Goal: Task Accomplishment & Management: Use online tool/utility

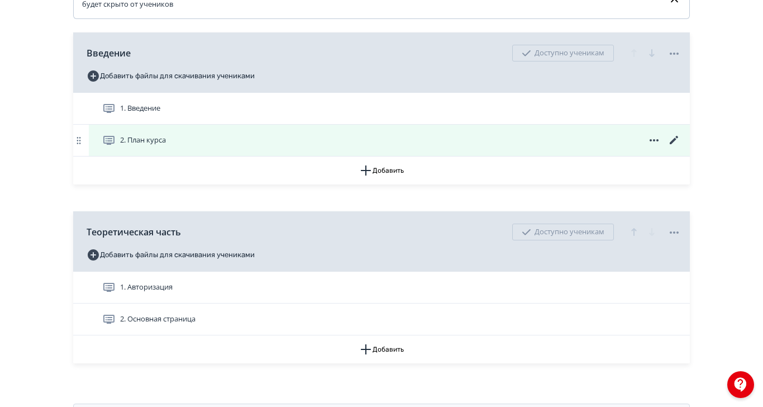
scroll to position [279, 0]
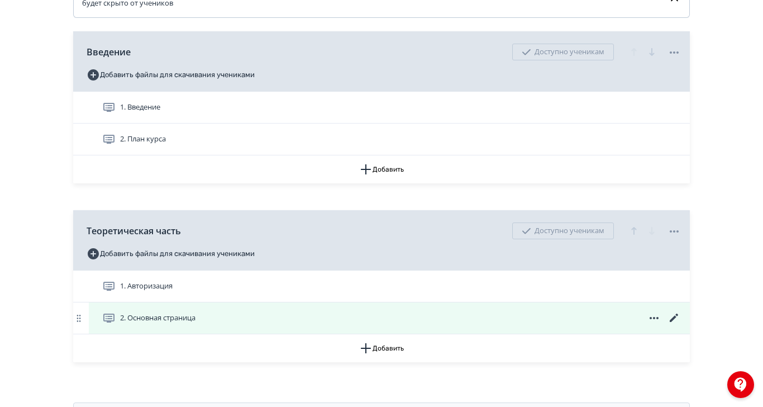
click at [681, 325] on icon at bounding box center [673, 317] width 13 height 13
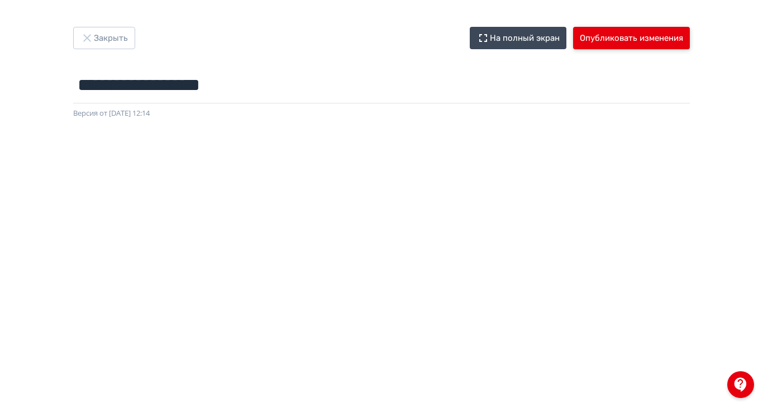
click at [680, 32] on button "Опубликовать изменения" at bounding box center [631, 38] width 117 height 22
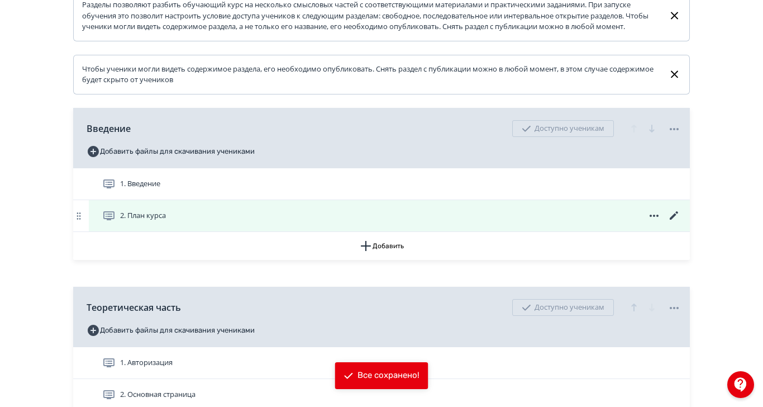
scroll to position [209, 0]
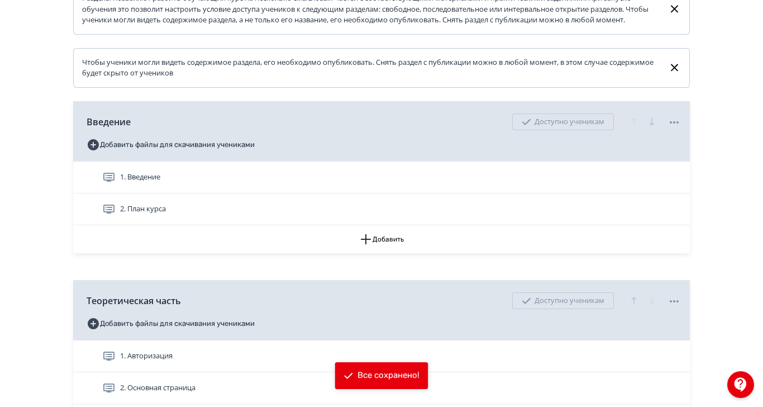
click at [195, 393] on span "2. Основная страница" at bounding box center [157, 387] width 75 height 11
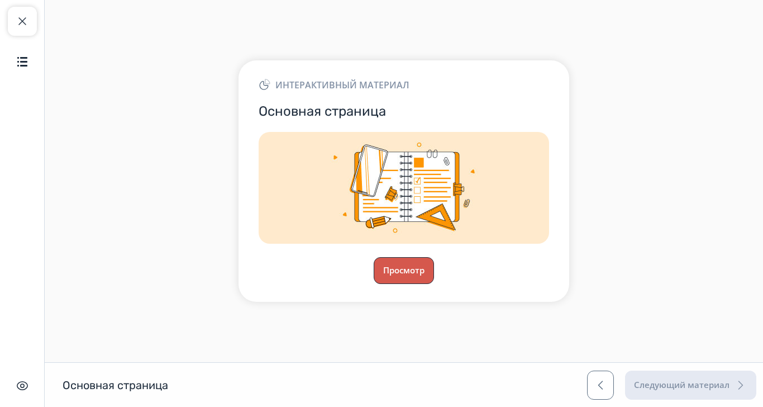
click at [434, 284] on button "Просмотр" at bounding box center [404, 270] width 60 height 27
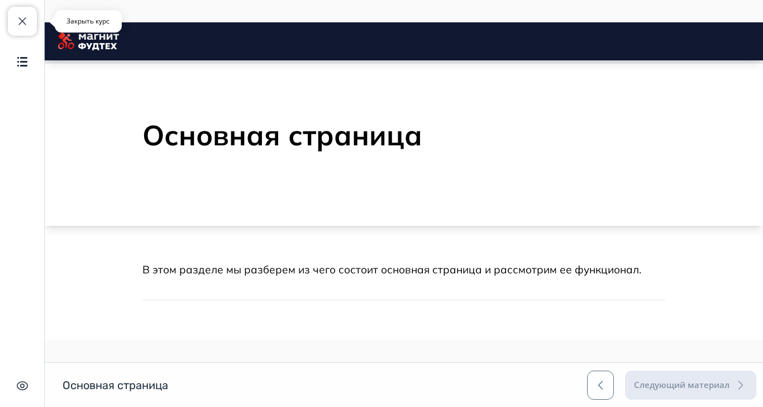
drag, startPoint x: 9, startPoint y: 21, endPoint x: 208, endPoint y: 112, distance: 218.7
click at [9, 21] on button "Закрыть курс" at bounding box center [22, 21] width 29 height 29
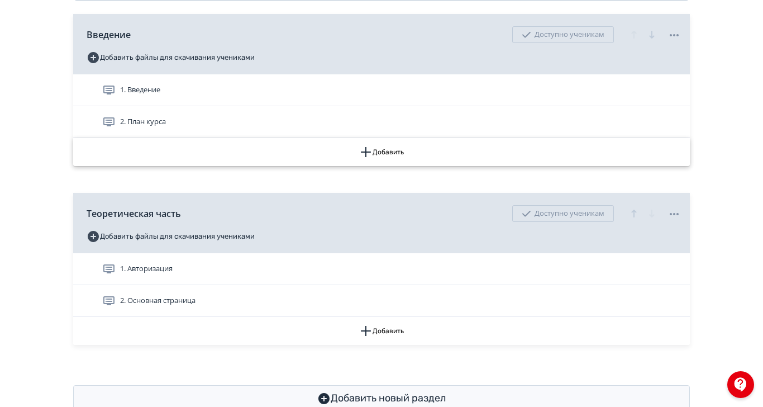
scroll to position [310, 0]
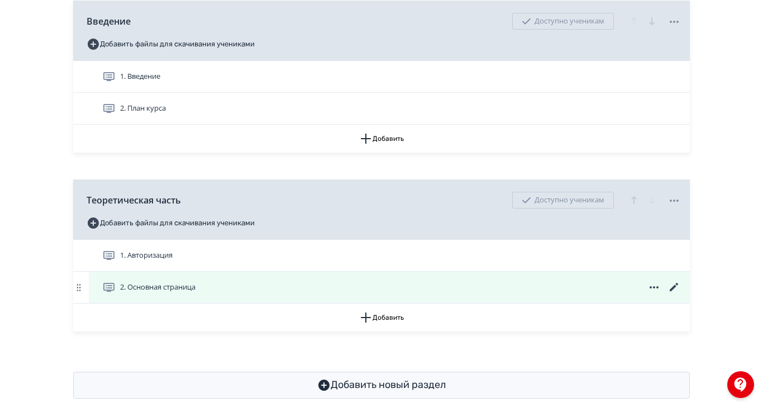
click at [678, 291] on icon at bounding box center [674, 287] width 8 height 8
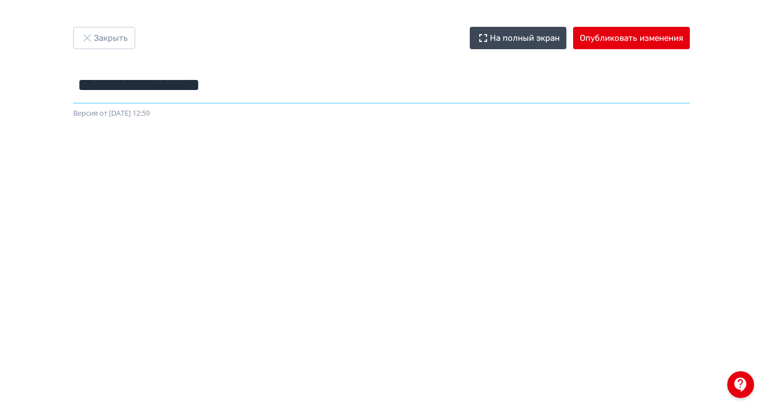
click at [387, 82] on input "**********" at bounding box center [381, 85] width 617 height 36
click at [618, 44] on button "Опубликовать изменения" at bounding box center [631, 38] width 117 height 22
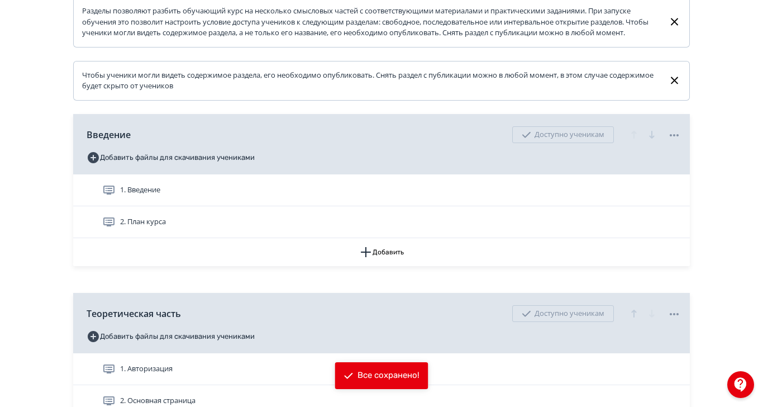
scroll to position [248, 0]
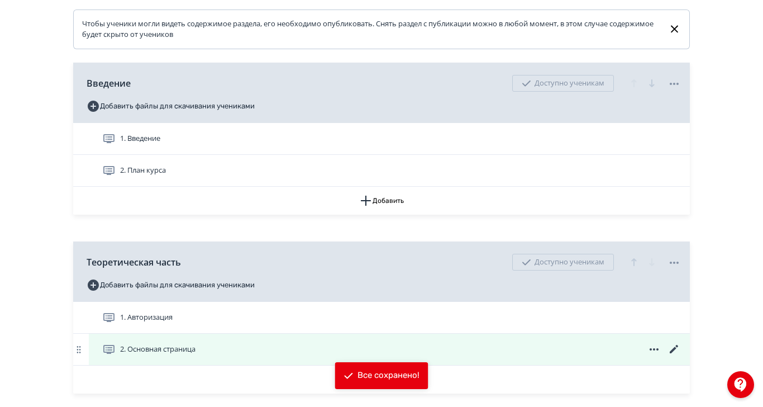
click at [195, 355] on span "2. Основная страница" at bounding box center [157, 349] width 75 height 11
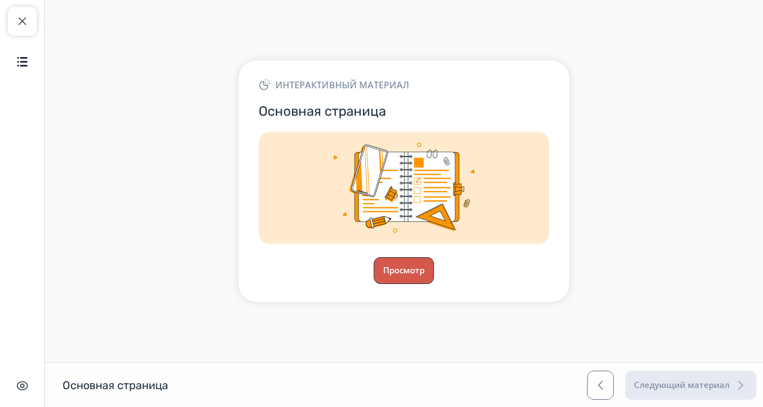
click at [434, 269] on button "Просмотр" at bounding box center [404, 270] width 60 height 27
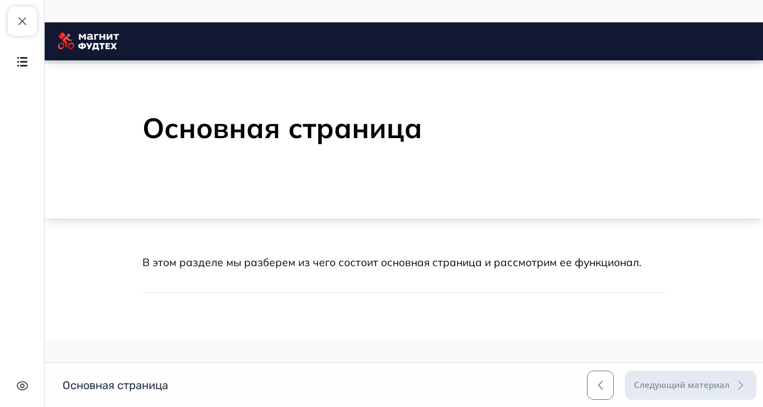
scroll to position [15, 0]
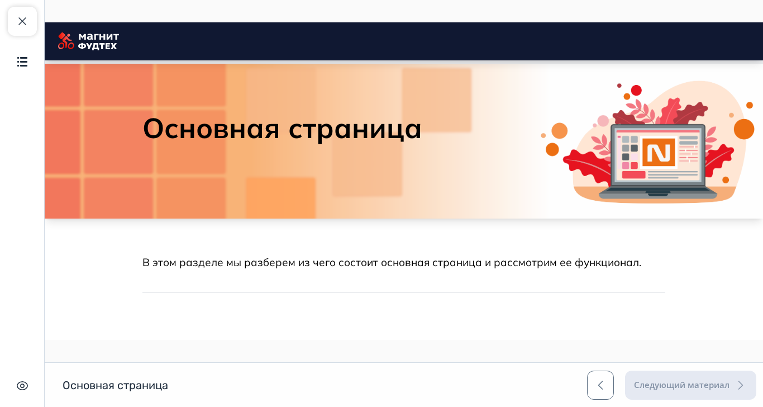
drag, startPoint x: 30, startPoint y: 26, endPoint x: 38, endPoint y: 30, distance: 8.7
click at [30, 25] on button "Закрыть курс" at bounding box center [22, 21] width 29 height 29
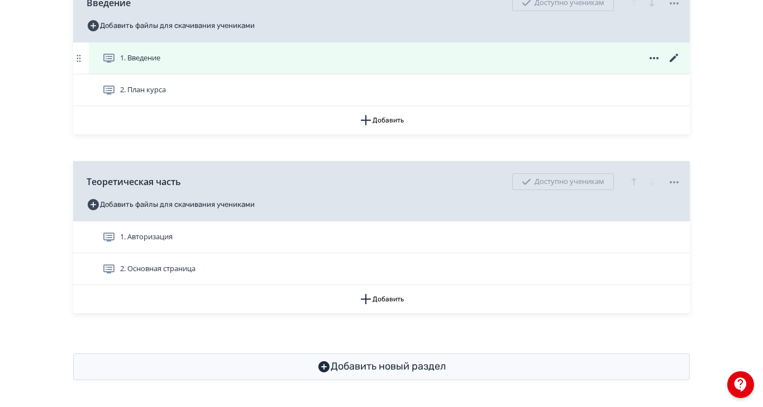
scroll to position [348, 0]
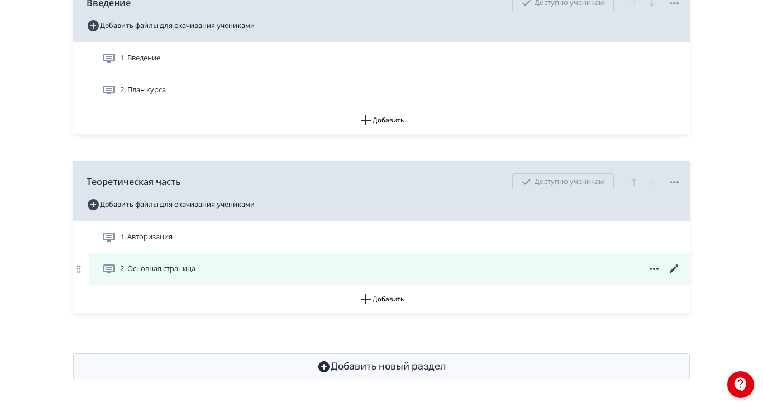
click at [681, 262] on icon at bounding box center [673, 268] width 13 height 13
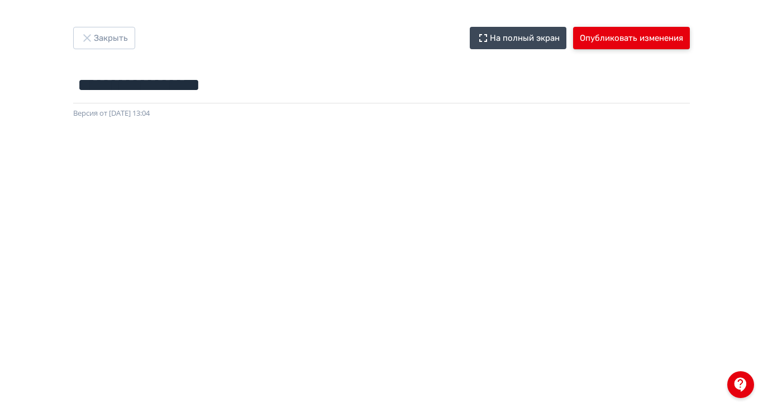
click at [637, 34] on button "Опубликовать изменения" at bounding box center [631, 38] width 117 height 22
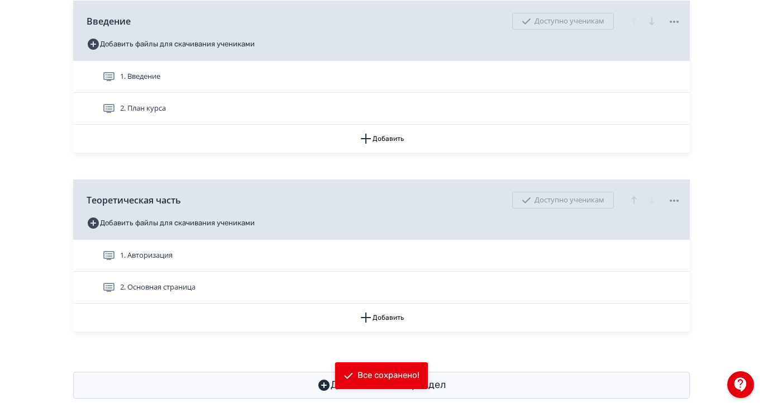
scroll to position [348, 0]
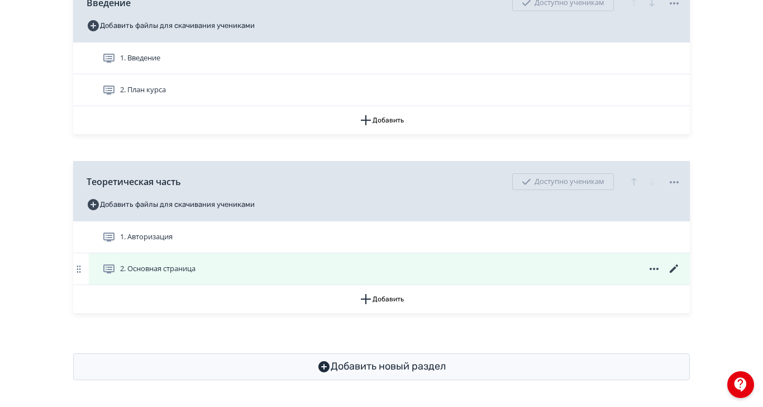
click at [195, 263] on span "2. Основная страница" at bounding box center [157, 268] width 75 height 11
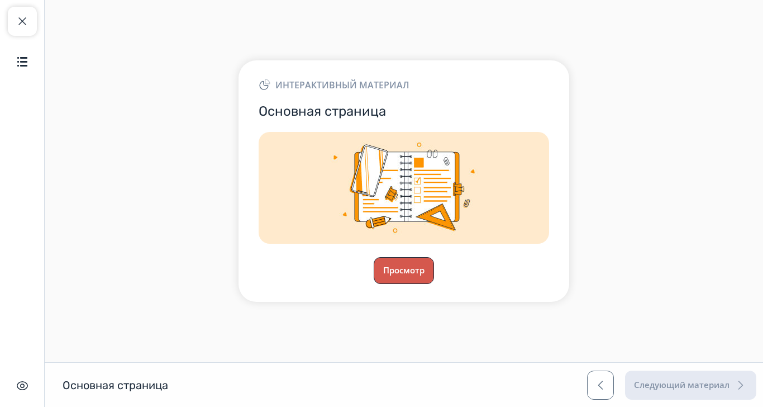
click at [434, 270] on button "Просмотр" at bounding box center [404, 270] width 60 height 27
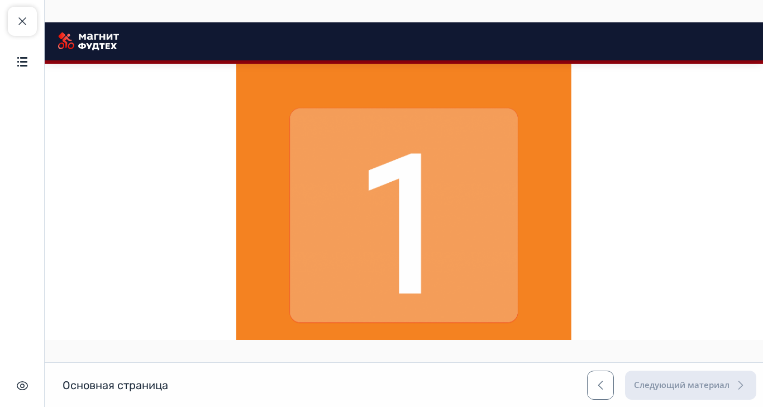
scroll to position [434, 0]
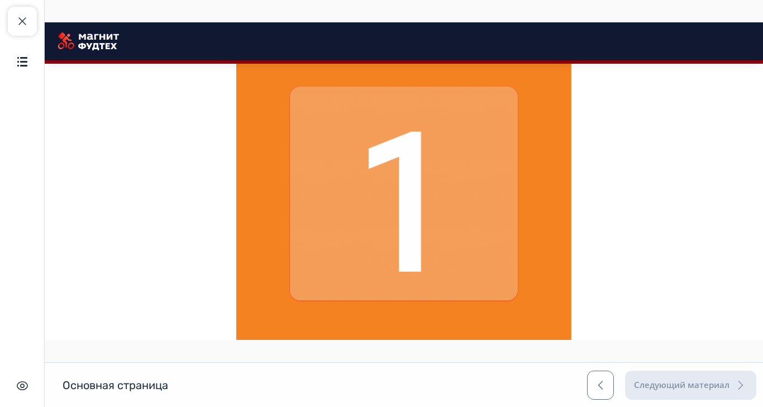
click at [442, 244] on img at bounding box center [403, 193] width 335 height 335
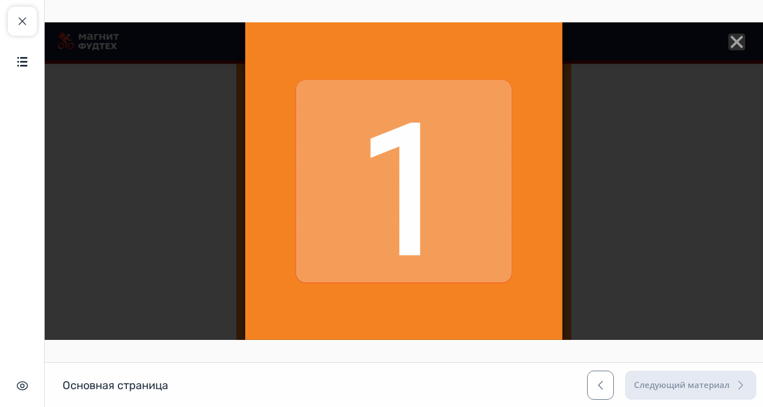
click at [745, 43] on icon "Close" at bounding box center [736, 42] width 17 height 17
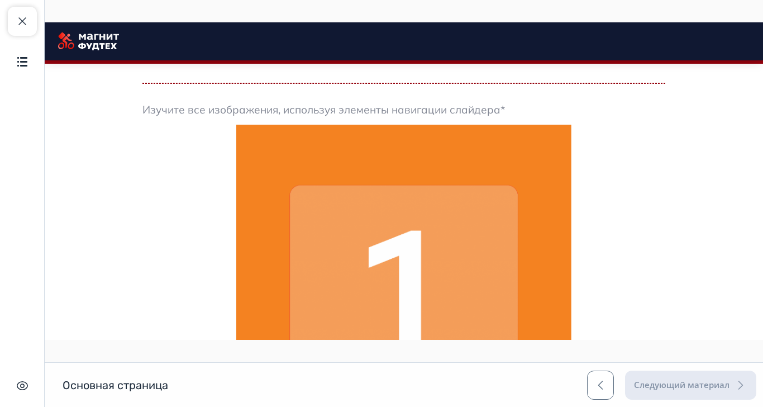
scroll to position [414, 0]
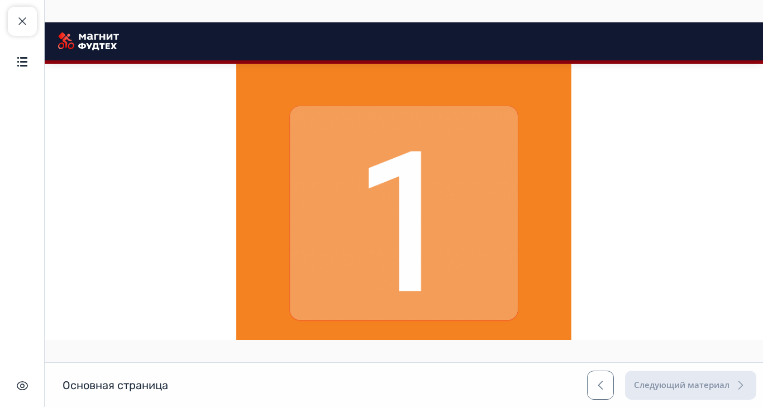
click at [656, 398] on span "button" at bounding box center [647, 398] width 18 height 18
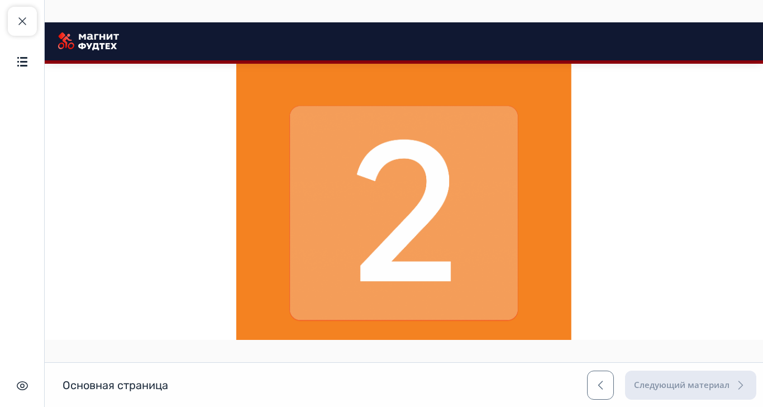
click at [656, 398] on span "button" at bounding box center [647, 398] width 18 height 18
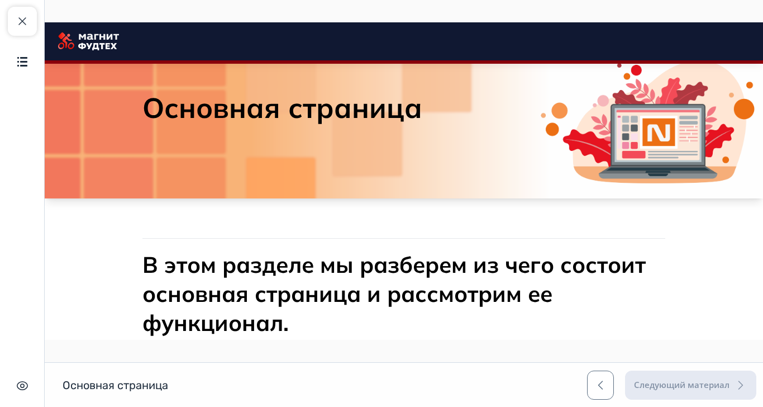
scroll to position [0, 0]
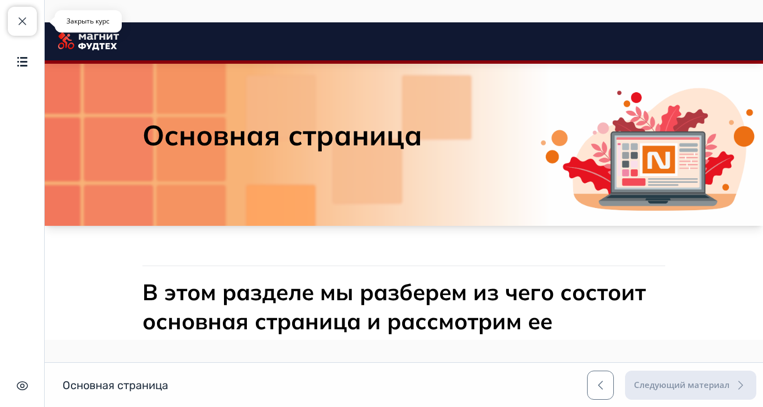
drag, startPoint x: 23, startPoint y: 24, endPoint x: 205, endPoint y: 69, distance: 187.1
click at [23, 24] on span "button" at bounding box center [22, 21] width 13 height 13
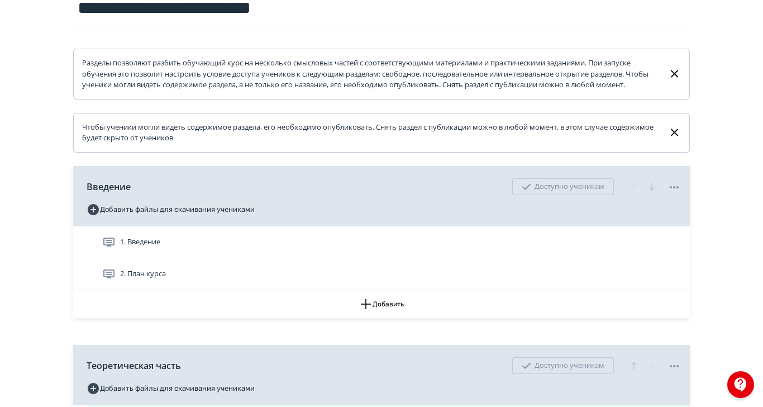
scroll to position [168, 0]
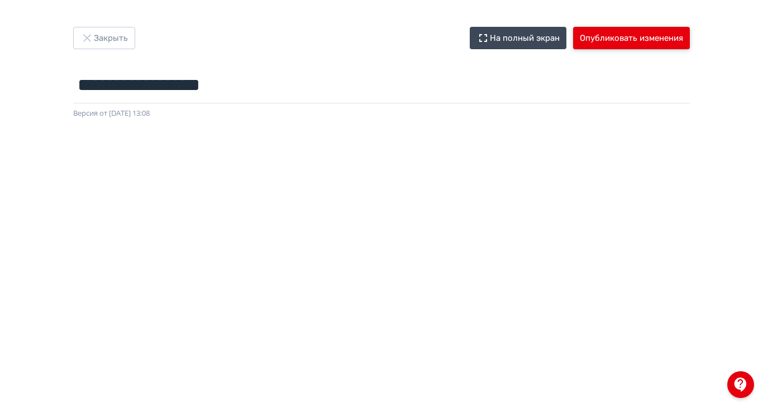
click at [690, 34] on button "Опубликовать изменения" at bounding box center [631, 38] width 117 height 22
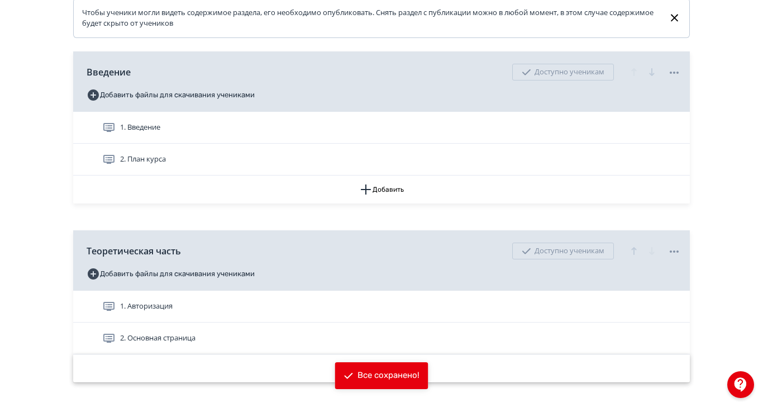
scroll to position [270, 0]
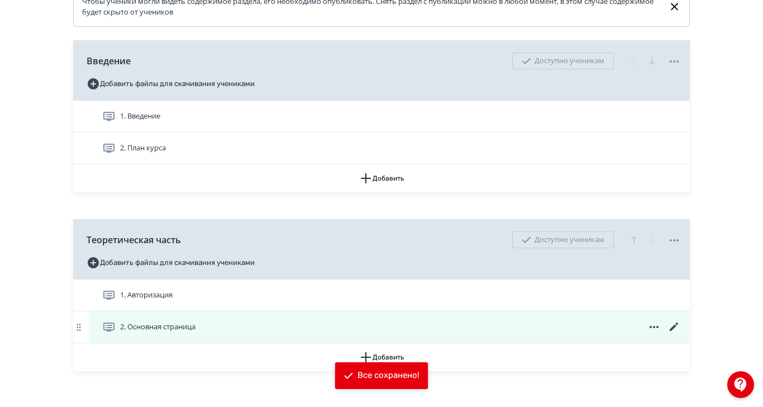
click at [195, 332] on span "2. Основная страница" at bounding box center [157, 326] width 75 height 11
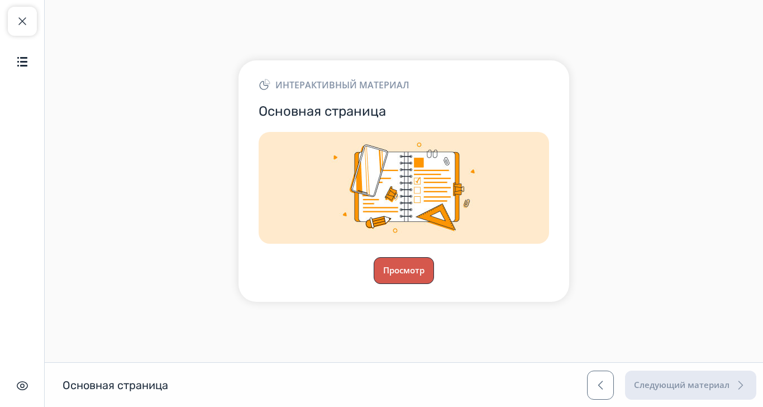
click at [434, 284] on button "Просмотр" at bounding box center [404, 270] width 60 height 27
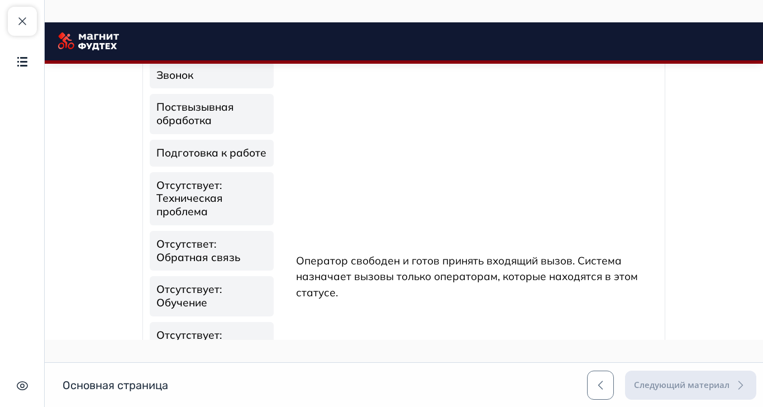
scroll to position [521, 0]
click at [452, 271] on p "Оператор свободен и готов принять входящий вызов. Система назначает вызовы толь…" at bounding box center [473, 276] width 354 height 48
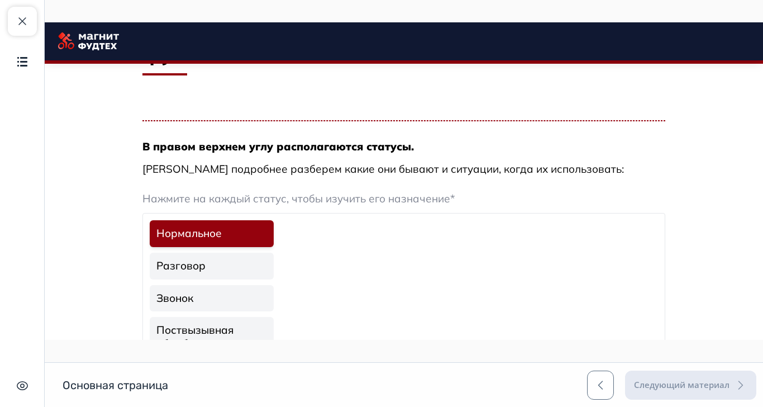
scroll to position [372, 0]
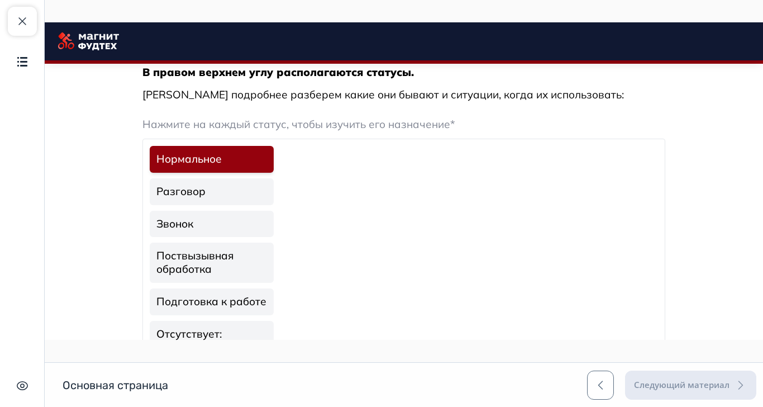
click at [274, 193] on link "Разговор" at bounding box center [212, 191] width 124 height 27
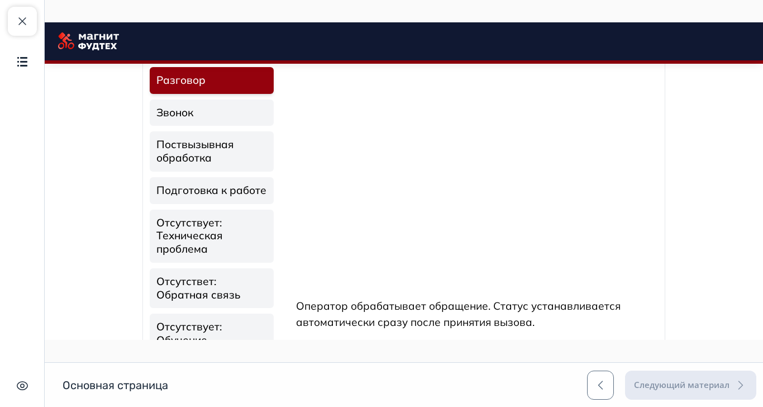
scroll to position [447, 0]
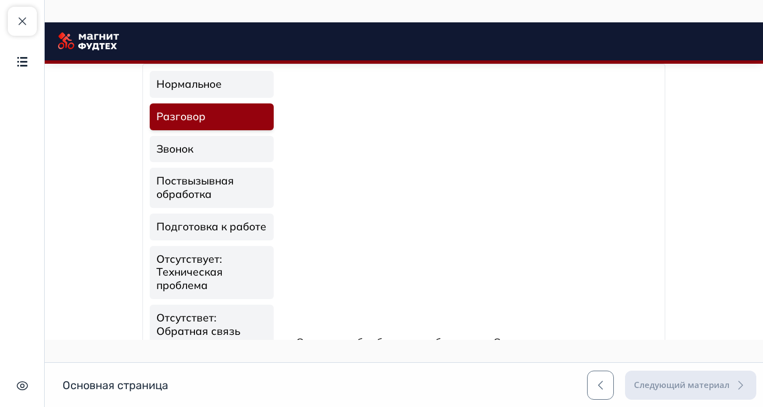
click at [274, 146] on link "Звонок" at bounding box center [212, 149] width 124 height 27
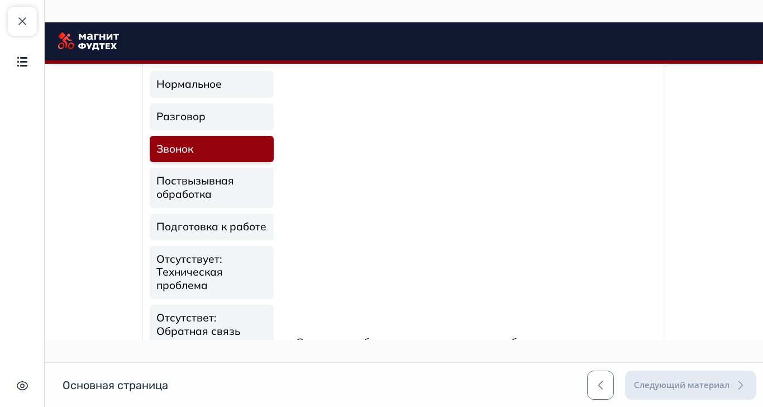
scroll to position [521, 0]
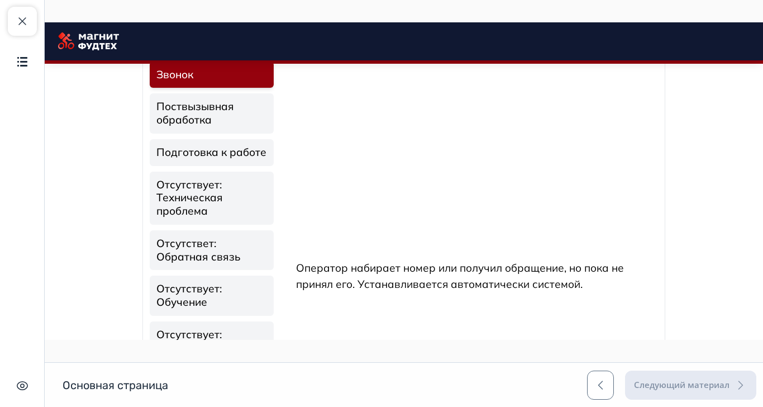
click at [274, 122] on link "Поствызывная обработка" at bounding box center [212, 113] width 124 height 40
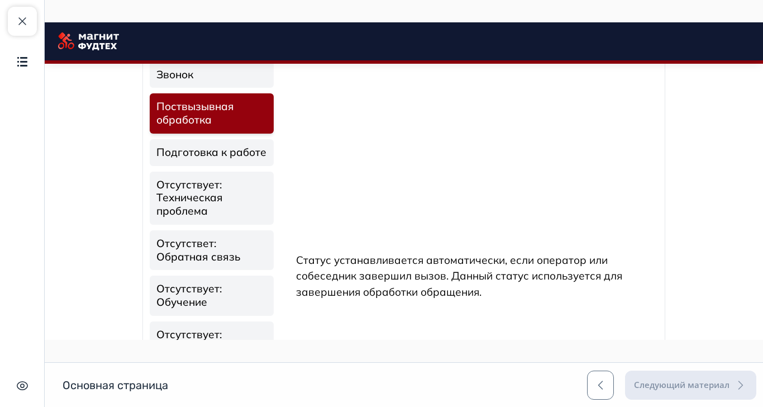
click at [274, 152] on link "Подготовка к работе" at bounding box center [212, 152] width 124 height 27
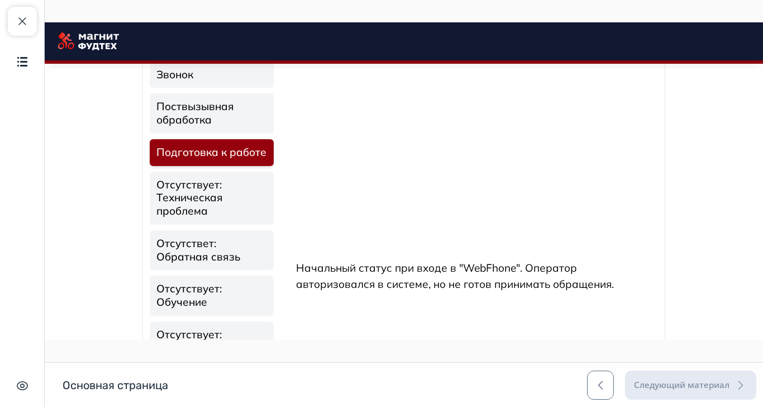
click at [274, 199] on link "Отсутствует: Техническая проблема" at bounding box center [212, 197] width 124 height 53
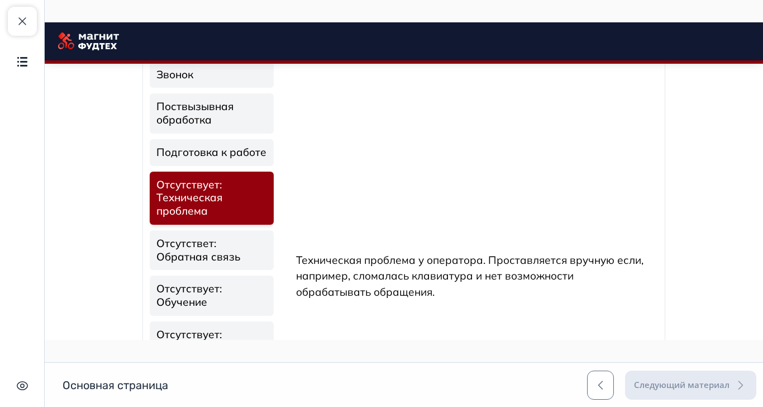
click at [274, 249] on link "Отсутствет: Обратная связь" at bounding box center [212, 250] width 124 height 40
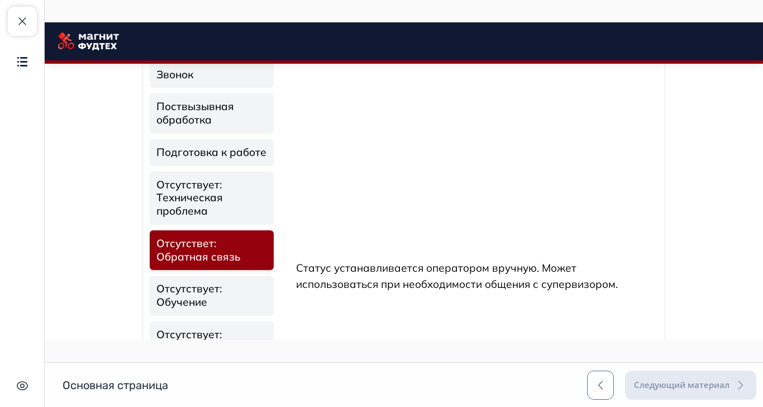
click at [274, 302] on link "Отсутствует: Обучение" at bounding box center [212, 295] width 124 height 40
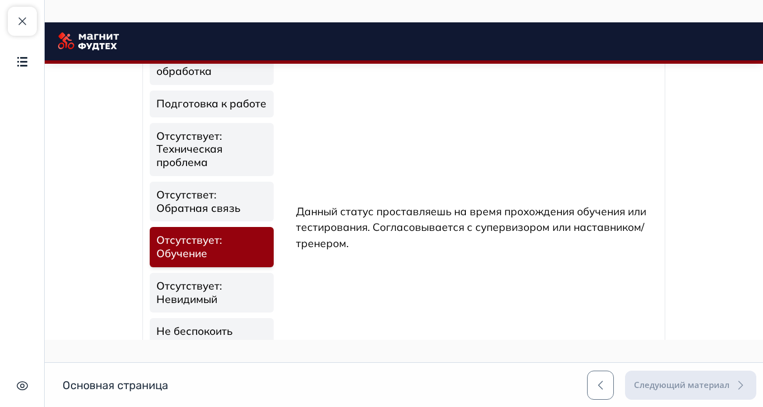
scroll to position [595, 0]
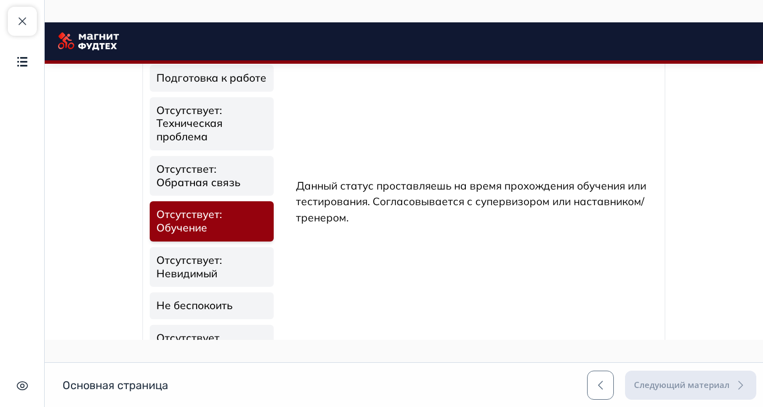
click at [274, 269] on link "Отсутствует: Невидимый" at bounding box center [212, 267] width 124 height 40
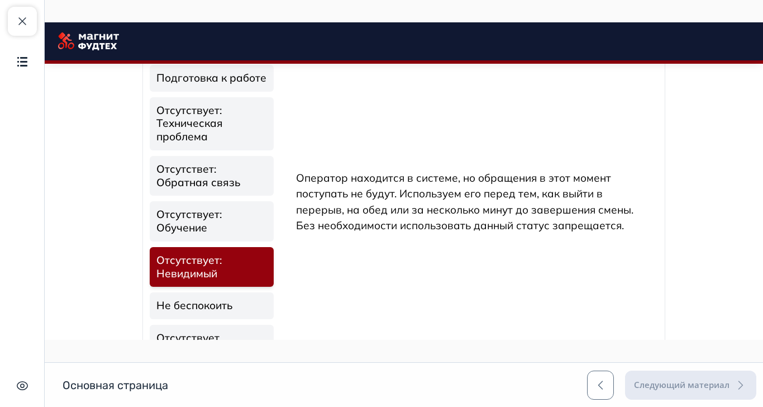
click at [274, 304] on link "Не беспокоить" at bounding box center [212, 305] width 124 height 27
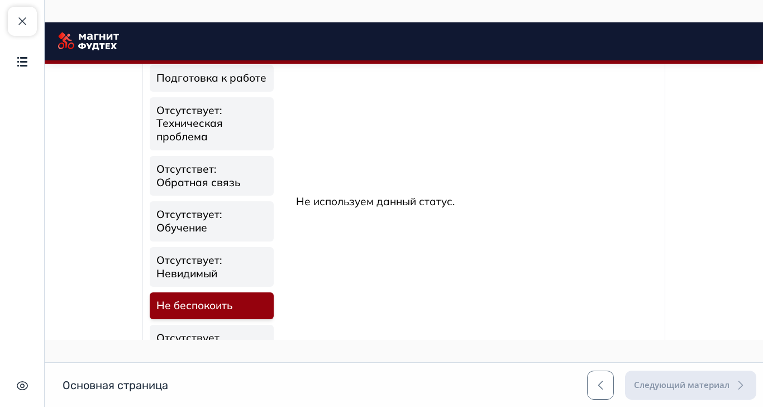
click at [274, 343] on link "Отсутствует" at bounding box center [212, 338] width 124 height 27
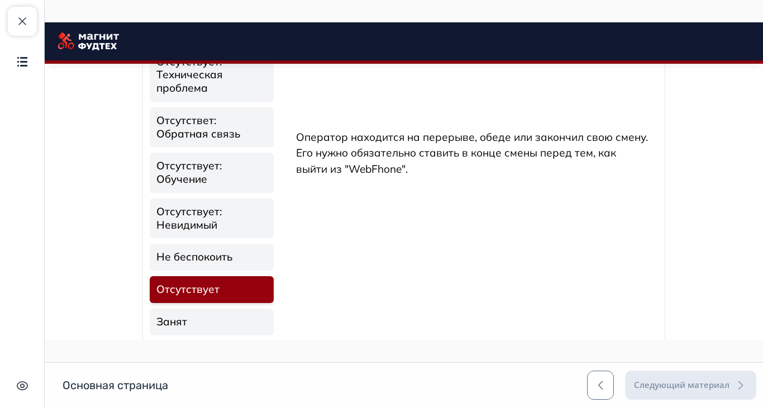
scroll to position [670, 0]
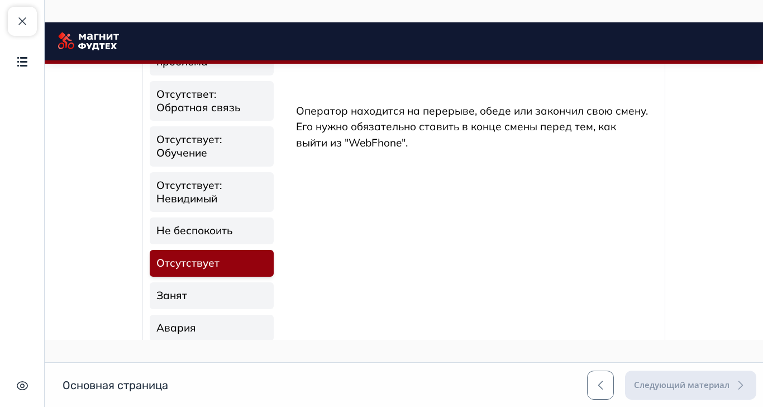
click at [274, 300] on link "Занят" at bounding box center [212, 295] width 124 height 27
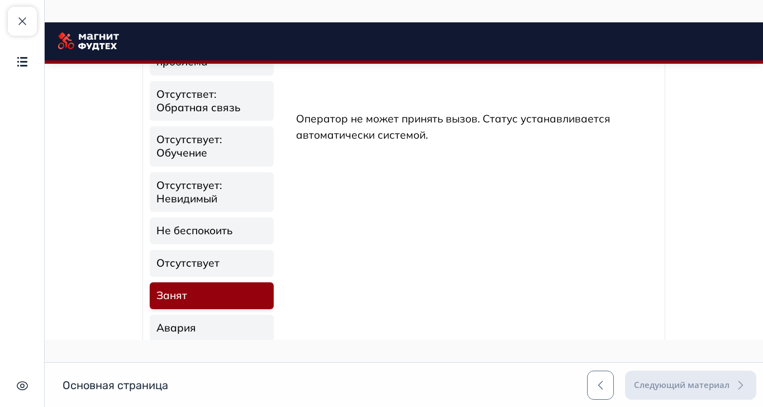
click at [274, 330] on link "Авария" at bounding box center [212, 327] width 124 height 27
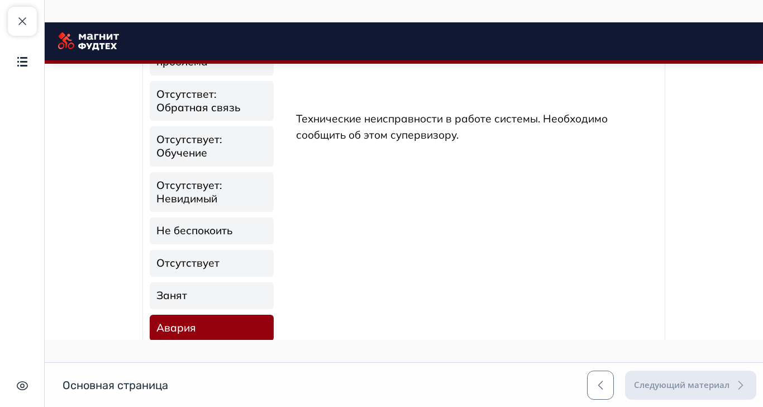
click at [274, 355] on link "Нет соединения" at bounding box center [212, 359] width 124 height 27
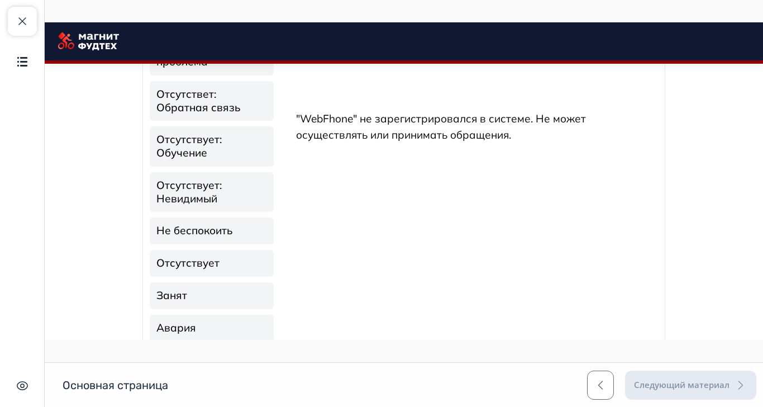
scroll to position [727, 0]
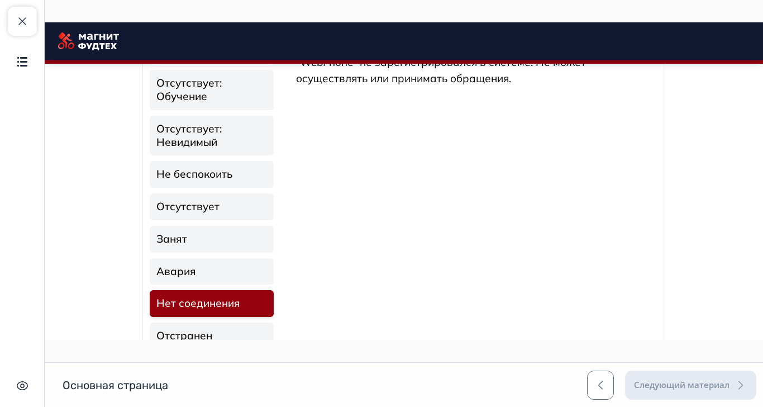
click at [274, 340] on link "Отстранен" at bounding box center [212, 335] width 124 height 27
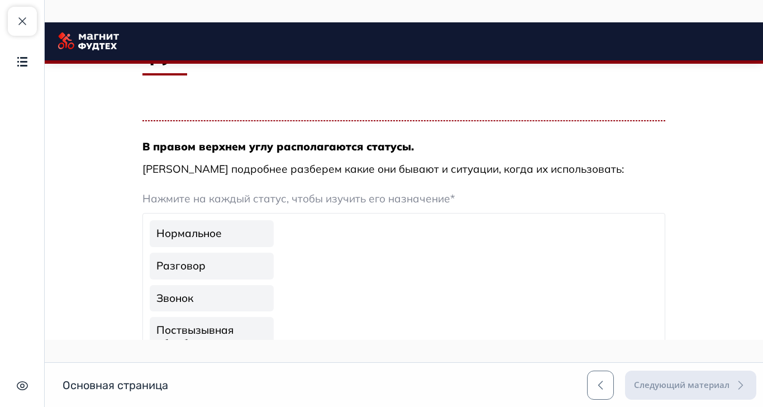
scroll to position [0, 0]
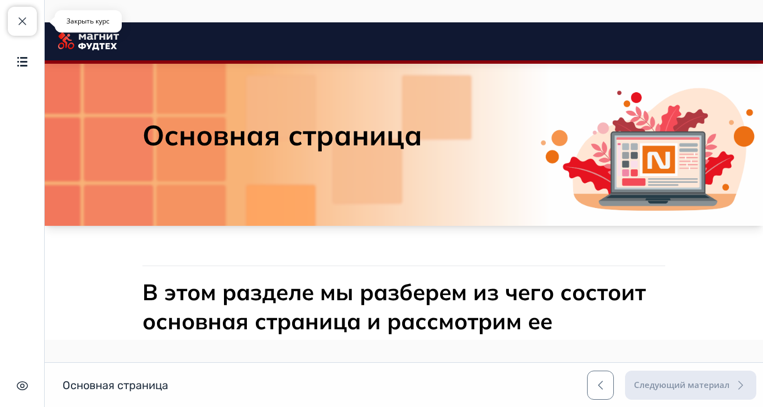
drag, startPoint x: 32, startPoint y: 21, endPoint x: 390, endPoint y: 211, distance: 405.1
click at [32, 21] on button "Закрыть курс" at bounding box center [22, 21] width 29 height 29
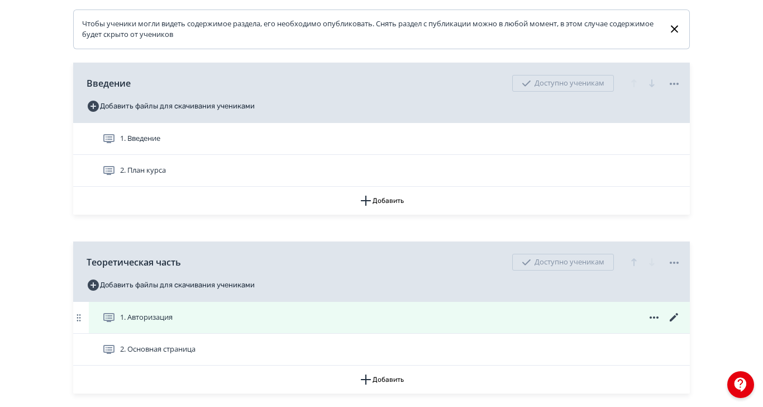
scroll to position [270, 0]
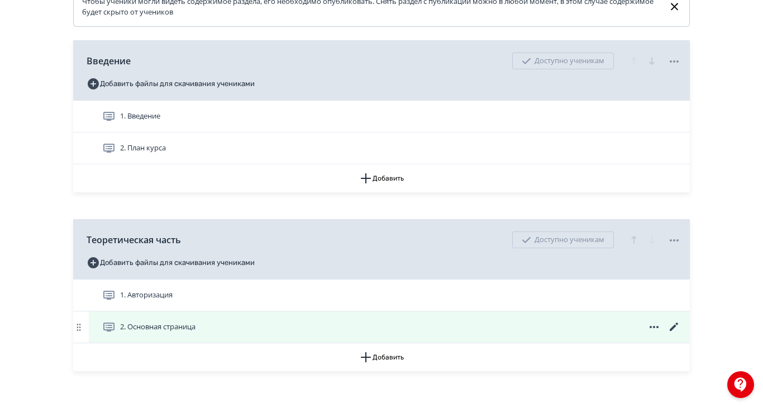
click at [681, 333] on icon at bounding box center [673, 326] width 13 height 13
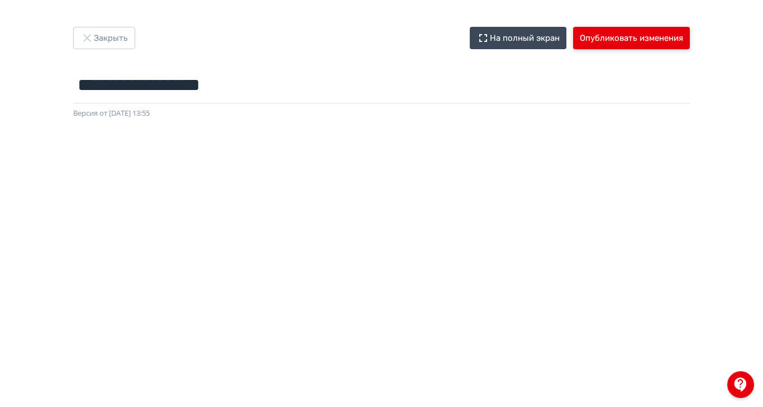
click at [690, 34] on button "Опубликовать изменения" at bounding box center [631, 38] width 117 height 22
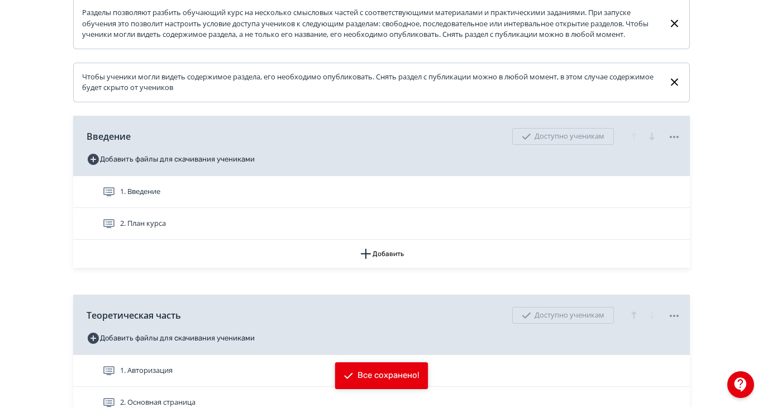
scroll to position [223, 0]
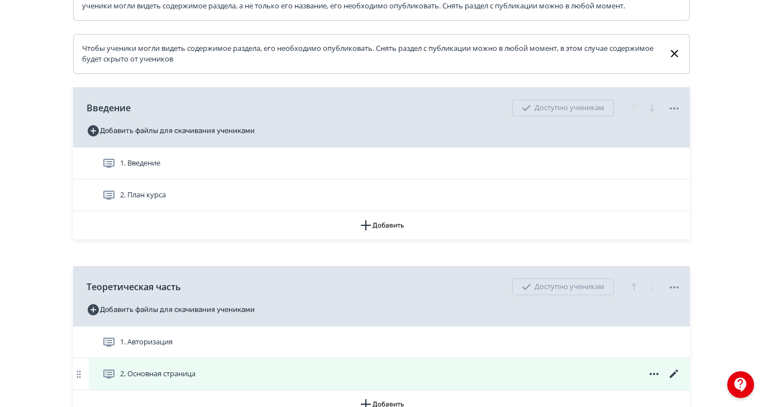
click at [195, 379] on span "2. Основная страница" at bounding box center [157, 373] width 75 height 11
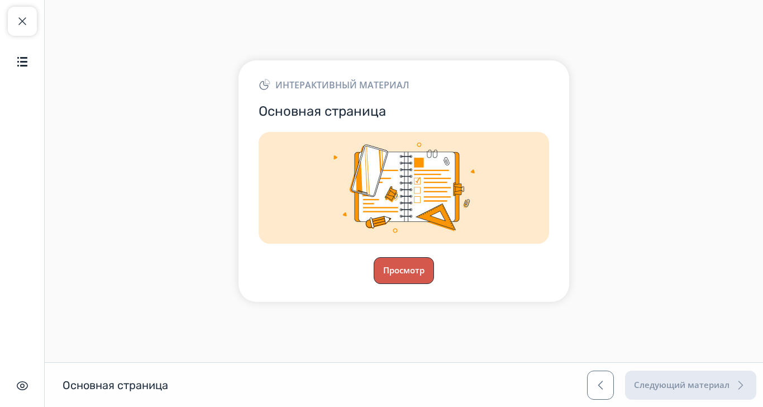
click at [434, 284] on button "Просмотр" at bounding box center [404, 270] width 60 height 27
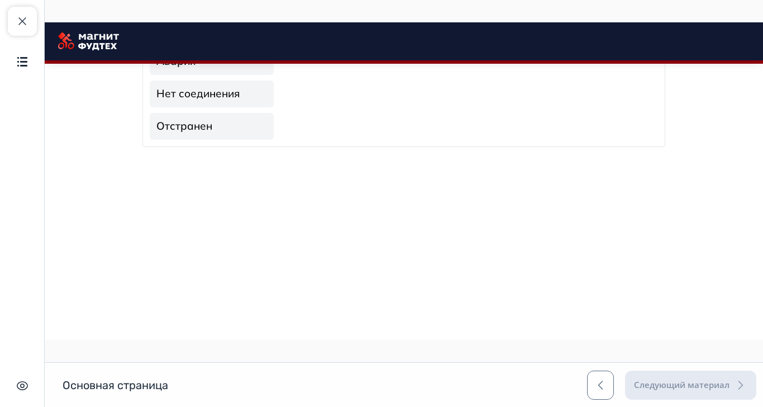
scroll to position [699, 0]
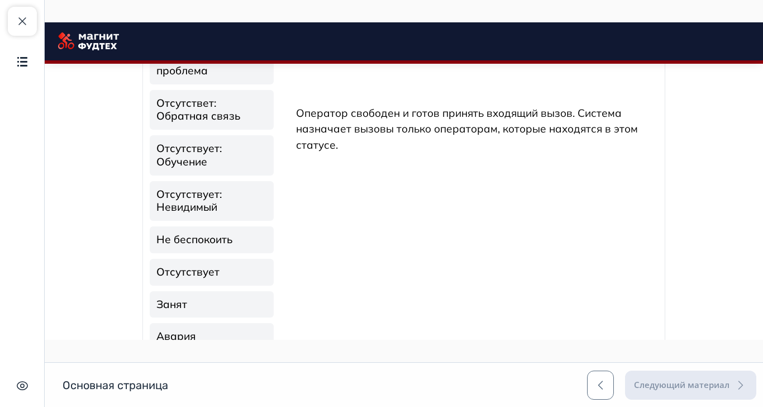
click at [30, 25] on button "Закрыть курс" at bounding box center [22, 21] width 29 height 29
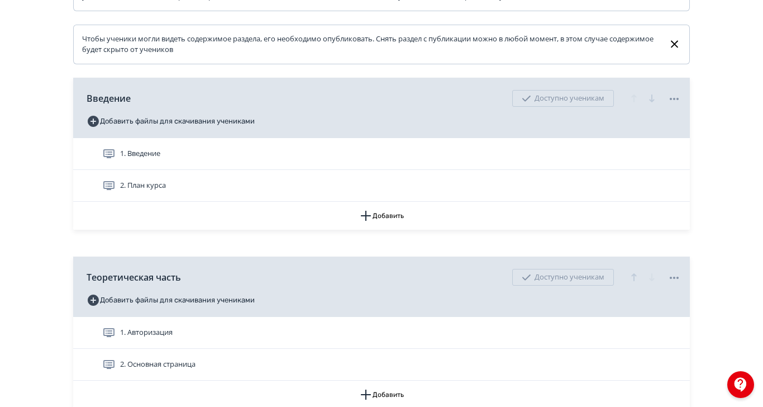
scroll to position [270, 0]
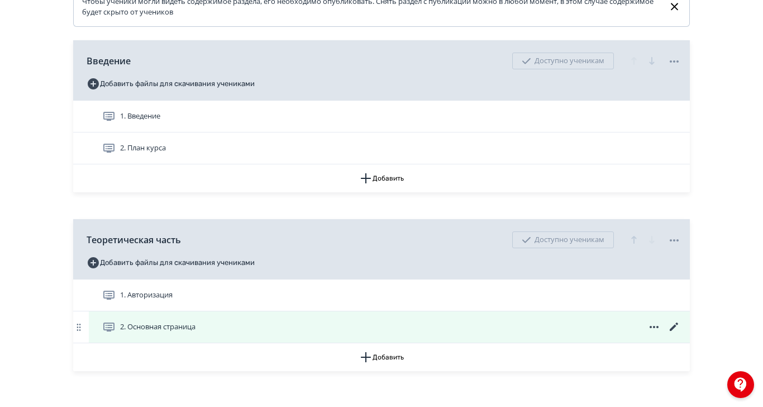
click at [678, 331] on icon at bounding box center [674, 326] width 8 height 8
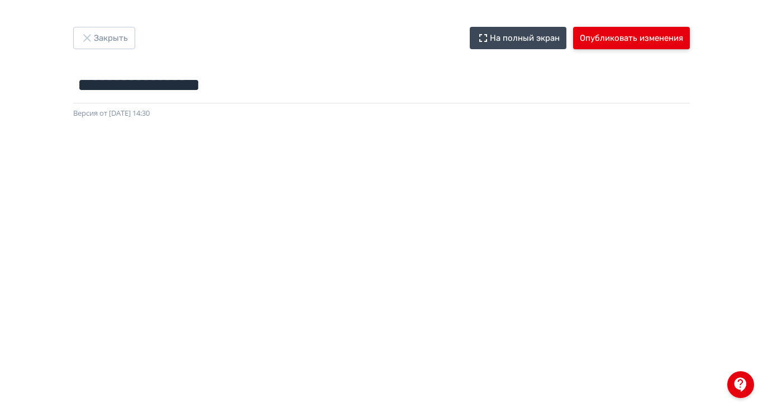
click at [690, 44] on button "Опубликовать изменения" at bounding box center [631, 38] width 117 height 22
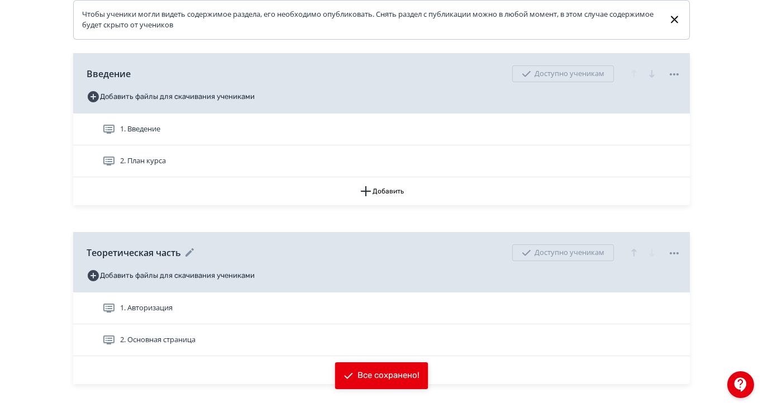
scroll to position [270, 0]
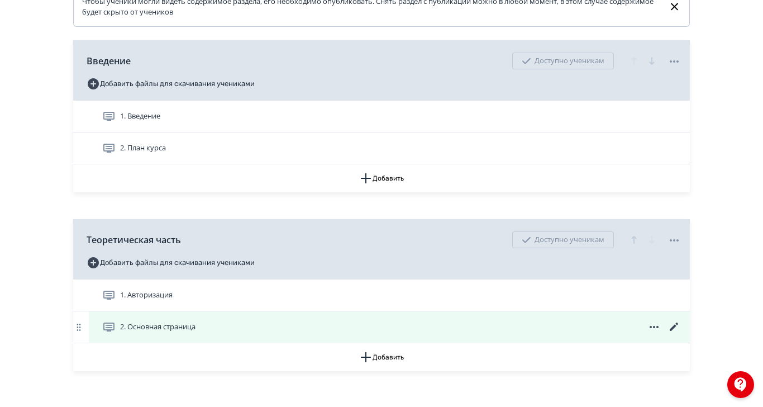
click at [195, 332] on span "2. Основная страница" at bounding box center [157, 326] width 75 height 11
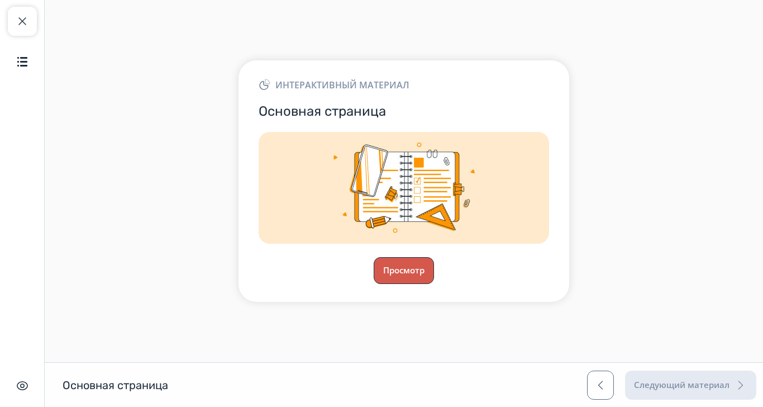
click at [434, 284] on button "Просмотр" at bounding box center [404, 270] width 60 height 27
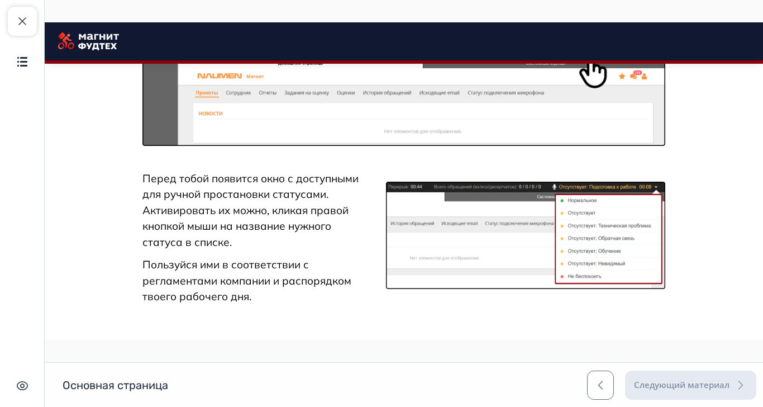
scroll to position [1104, 0]
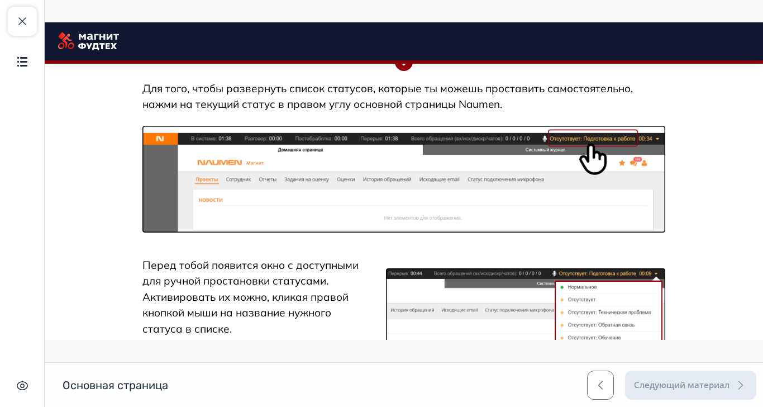
click at [665, 232] on img at bounding box center [403, 179] width 523 height 107
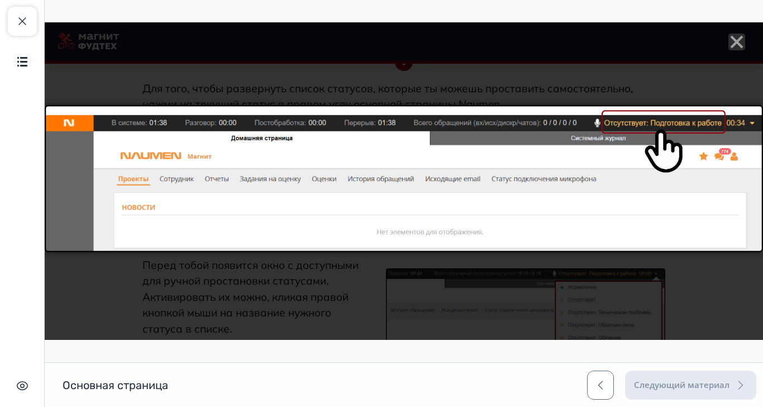
click at [745, 41] on icon "Close" at bounding box center [736, 42] width 17 height 17
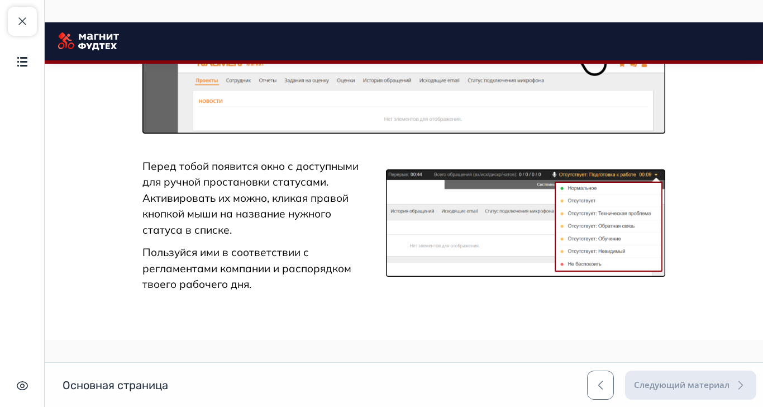
scroll to position [1179, 0]
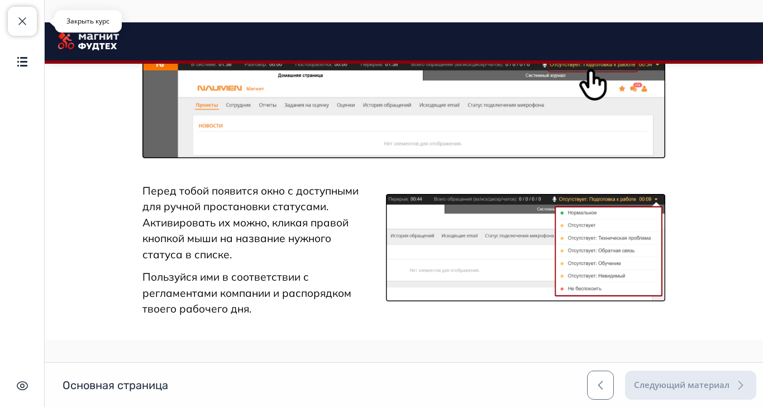
click at [16, 25] on span "button" at bounding box center [22, 21] width 13 height 13
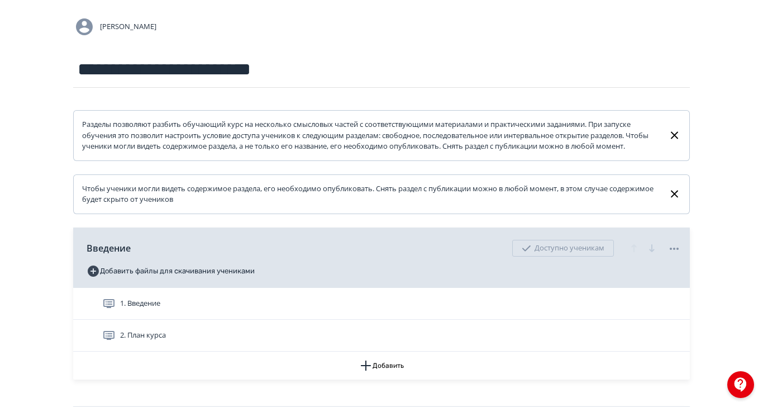
scroll to position [270, 0]
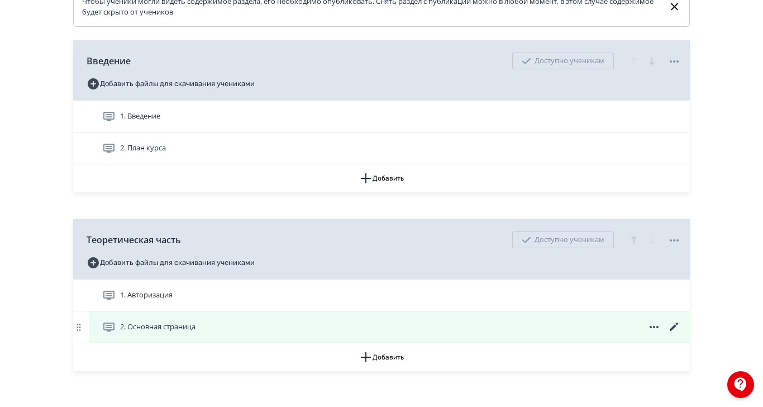
click at [681, 333] on icon at bounding box center [673, 326] width 13 height 13
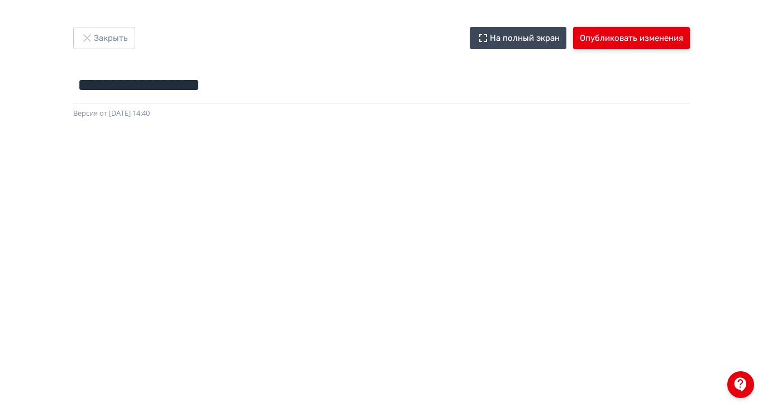
click at [690, 41] on button "Опубликовать изменения" at bounding box center [631, 38] width 117 height 22
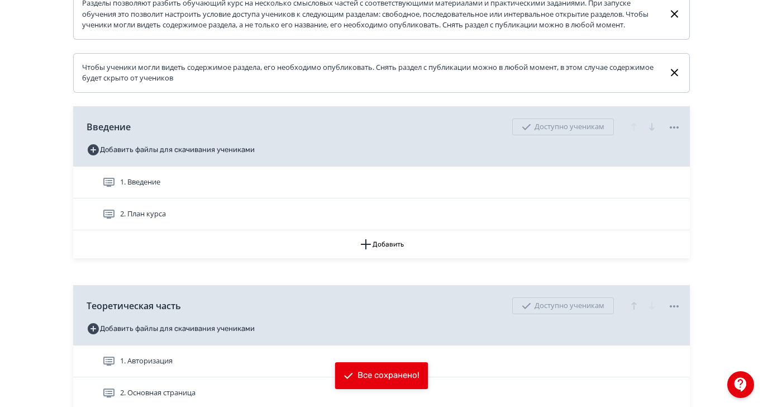
scroll to position [223, 0]
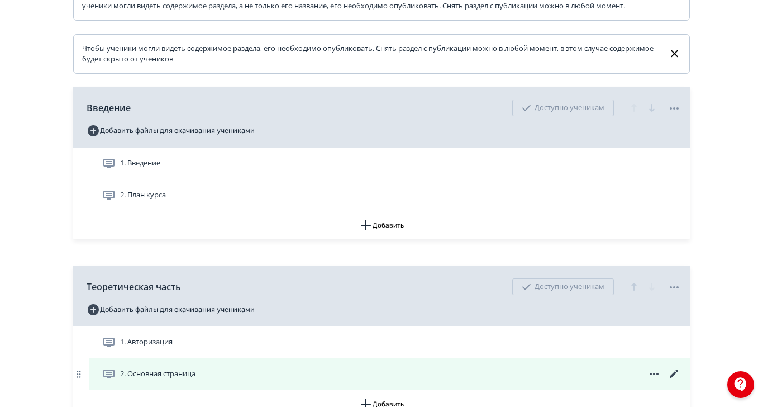
click at [195, 379] on span "2. Основная страница" at bounding box center [157, 373] width 75 height 11
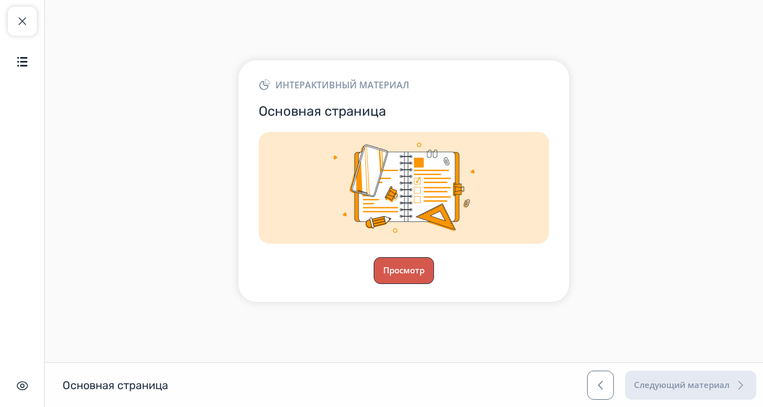
click at [434, 284] on button "Просмотр" at bounding box center [404, 270] width 60 height 27
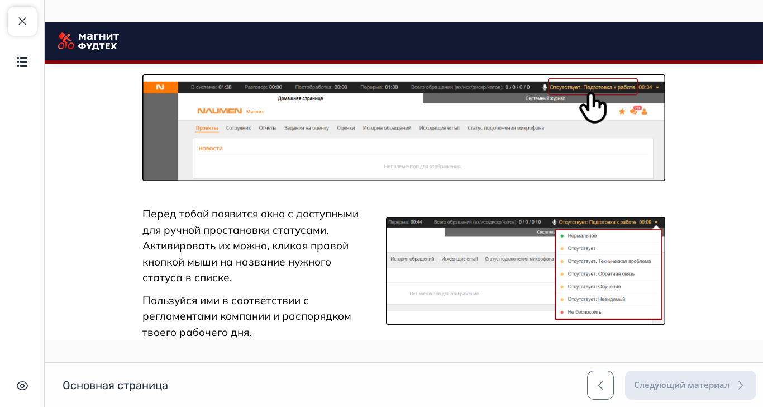
scroll to position [1282, 0]
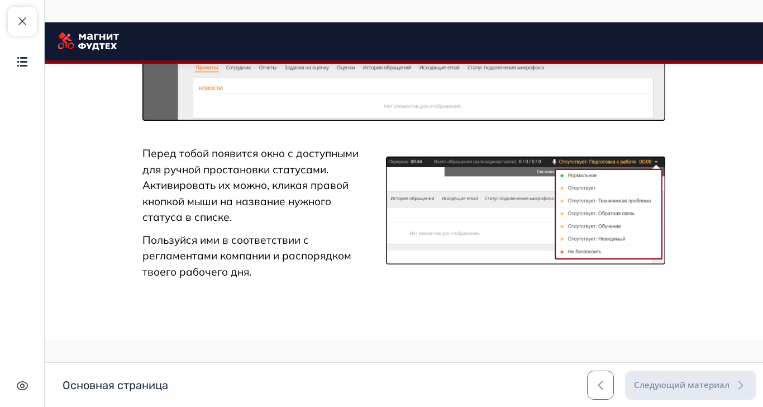
click at [604, 264] on img at bounding box center [525, 210] width 279 height 108
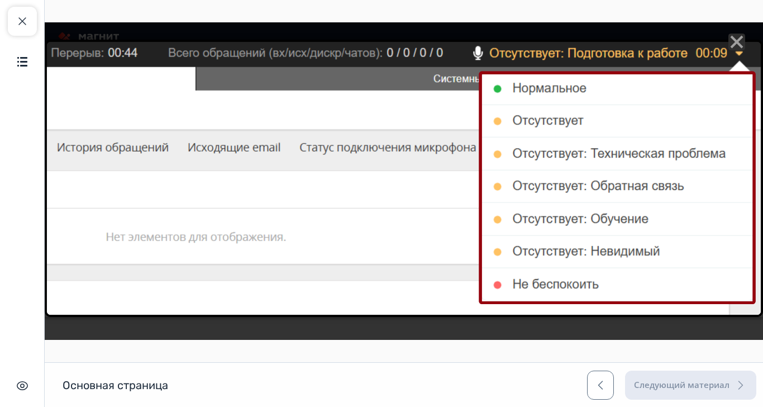
click at [745, 41] on icon "Close" at bounding box center [736, 42] width 17 height 17
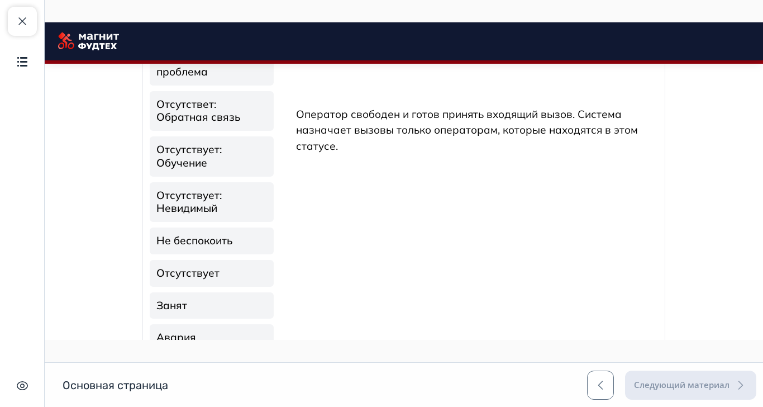
scroll to position [838, 0]
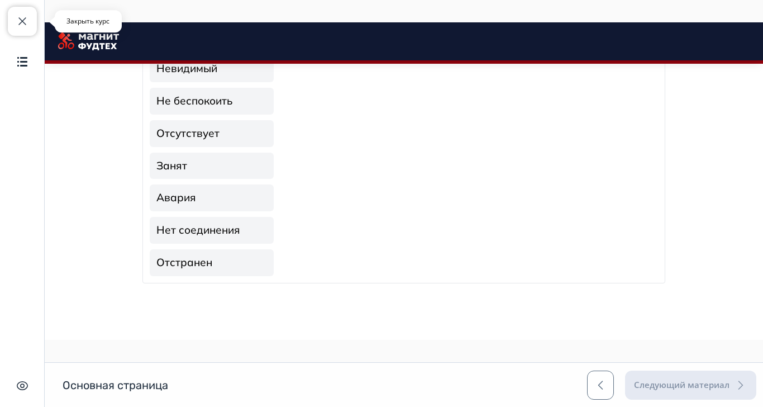
click at [26, 9] on button "Закрыть курс" at bounding box center [22, 21] width 29 height 29
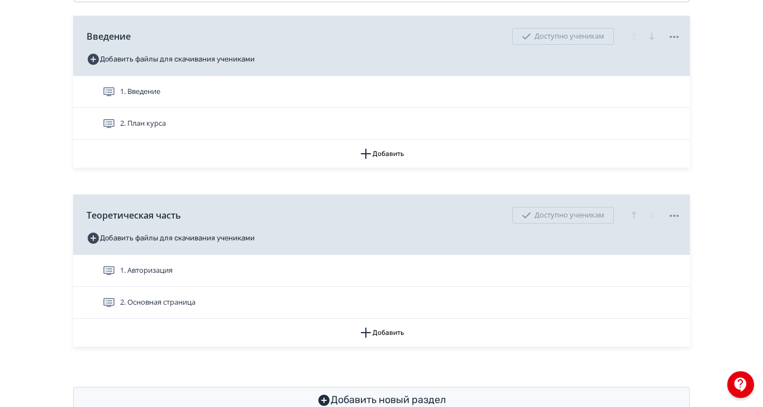
scroll to position [299, 0]
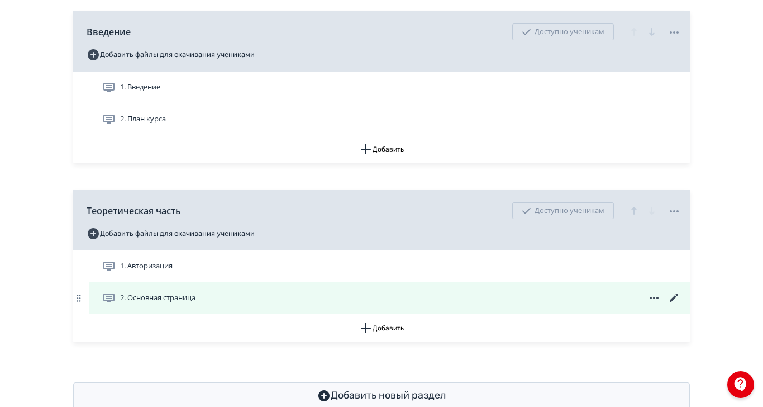
click at [681, 304] on icon at bounding box center [673, 297] width 13 height 13
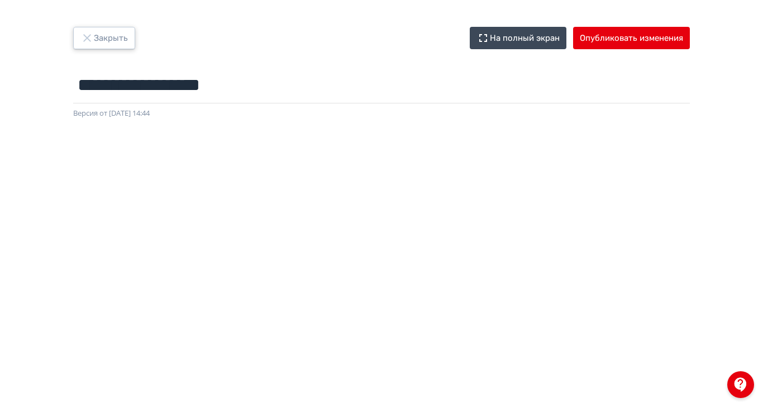
click at [90, 38] on icon "button" at bounding box center [86, 37] width 7 height 7
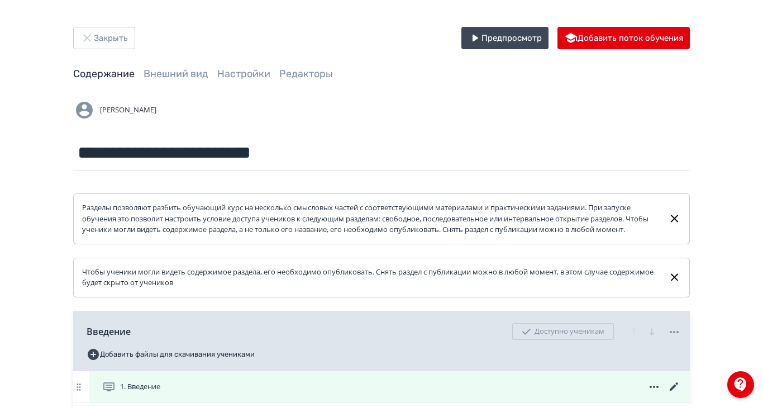
click at [160, 392] on span "1. Введение" at bounding box center [140, 386] width 40 height 11
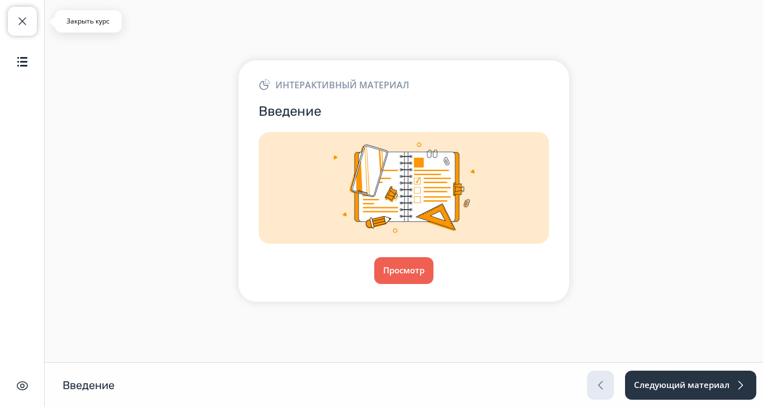
click at [31, 15] on button "Закрыть курс" at bounding box center [22, 21] width 29 height 29
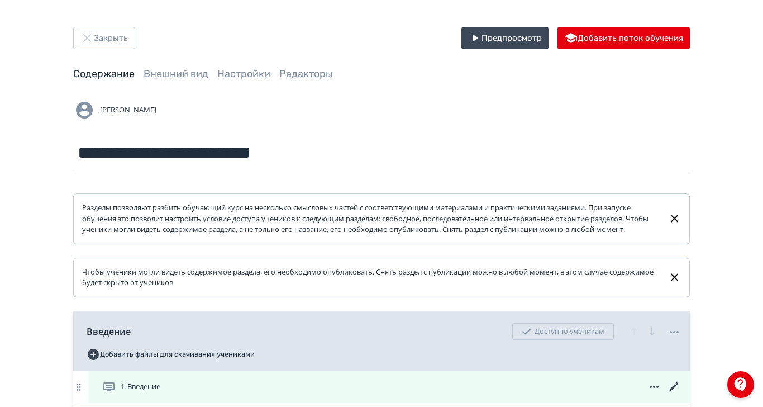
click at [681, 393] on icon at bounding box center [673, 386] width 13 height 13
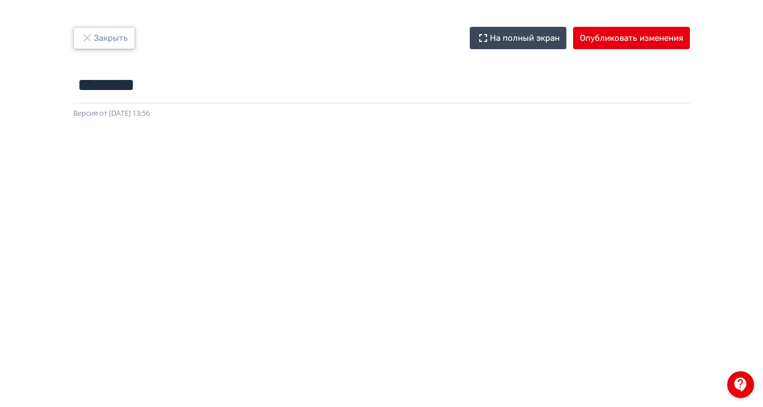
drag, startPoint x: 177, startPoint y: 35, endPoint x: 288, endPoint y: 121, distance: 140.2
click at [94, 35] on icon "button" at bounding box center [86, 37] width 13 height 13
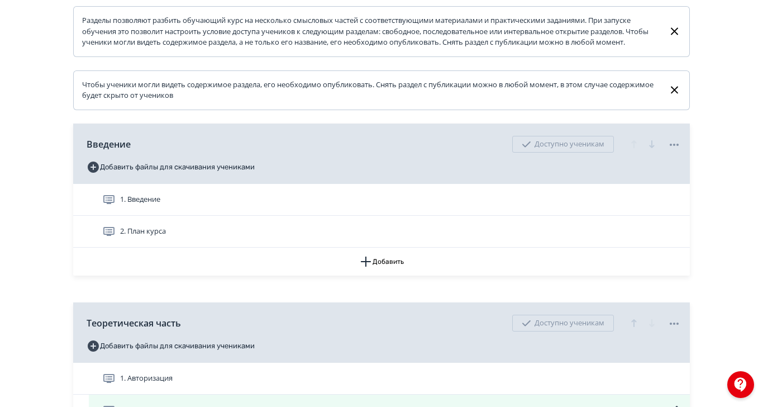
scroll to position [279, 0]
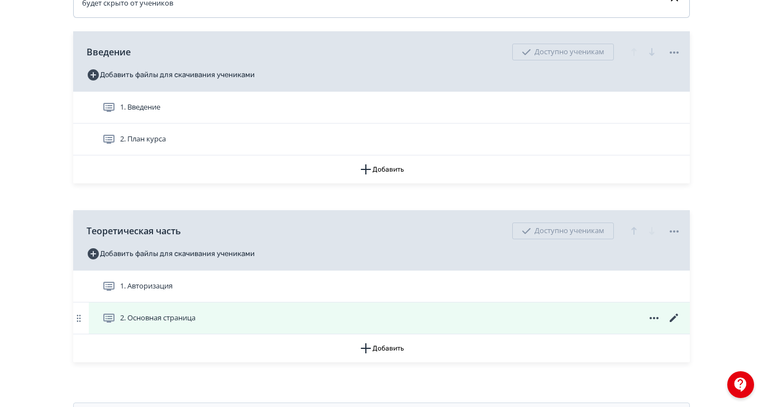
click at [681, 324] on icon at bounding box center [673, 317] width 13 height 13
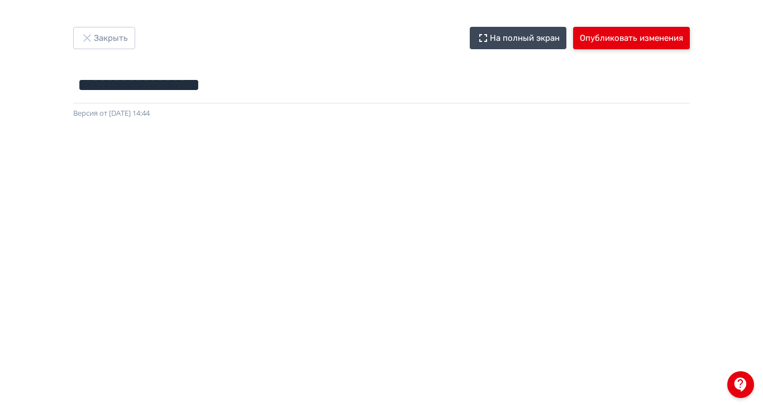
click at [690, 32] on button "Опубликовать изменения" at bounding box center [631, 38] width 117 height 22
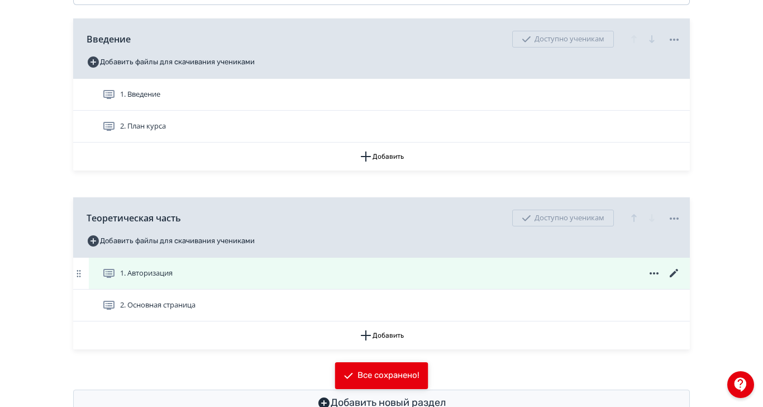
scroll to position [299, 0]
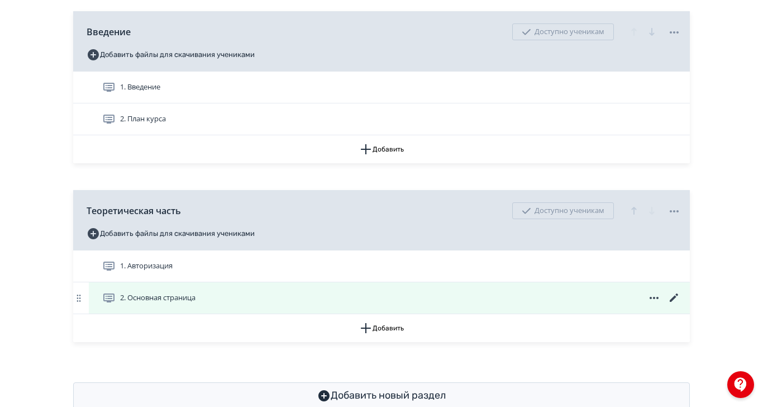
click at [375, 302] on div "2. Основная страница" at bounding box center [391, 297] width 579 height 13
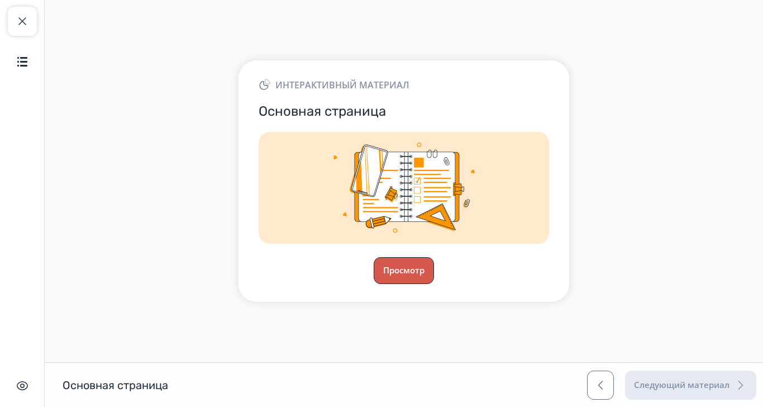
click at [434, 284] on button "Просмотр" at bounding box center [404, 270] width 60 height 27
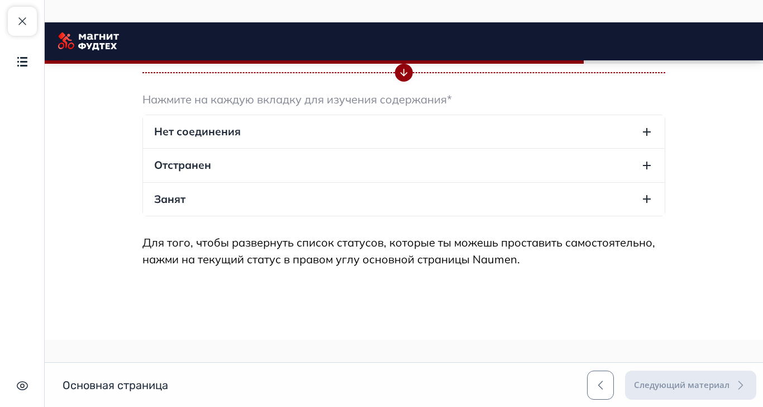
scroll to position [1105, 0]
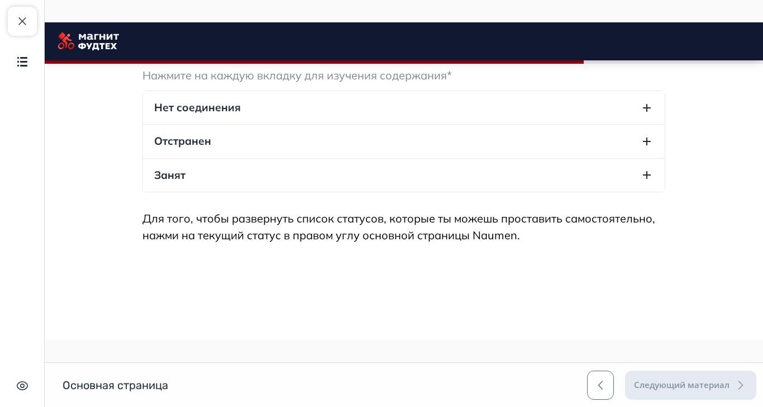
click at [648, 124] on button "Нет соединения" at bounding box center [404, 107] width 522 height 33
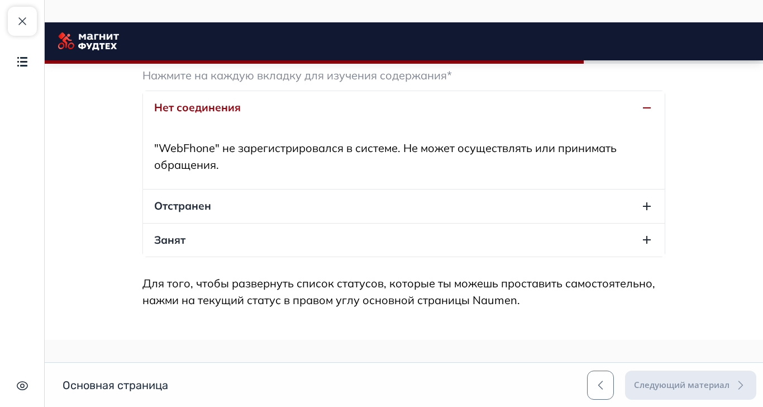
click at [384, 222] on button "Отстранен" at bounding box center [404, 205] width 522 height 33
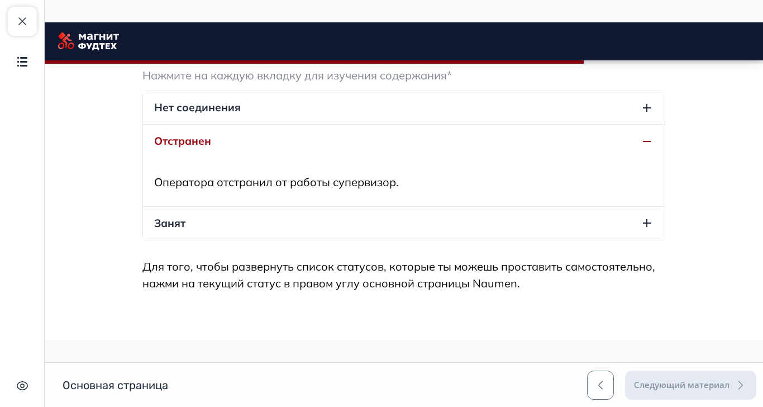
click at [380, 240] on button "Занят" at bounding box center [404, 223] width 522 height 33
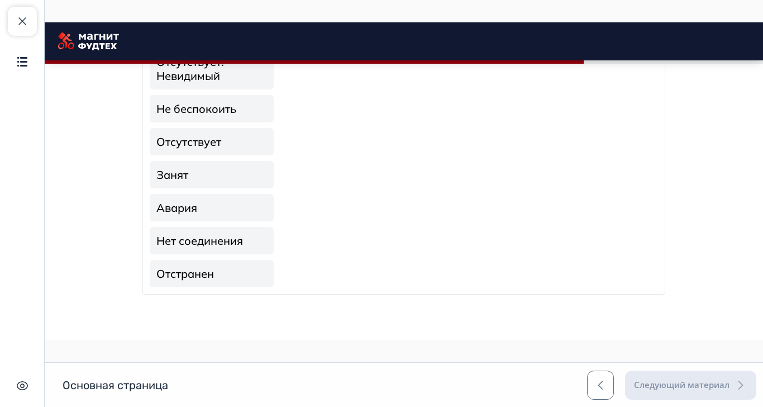
scroll to position [826, 0]
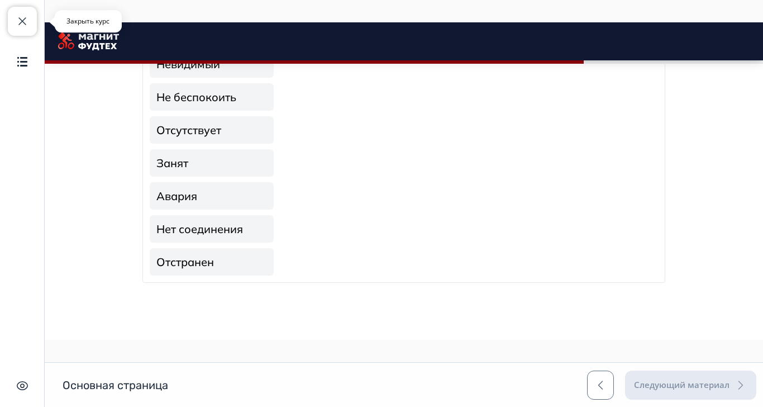
click at [18, 24] on span "button" at bounding box center [22, 21] width 13 height 13
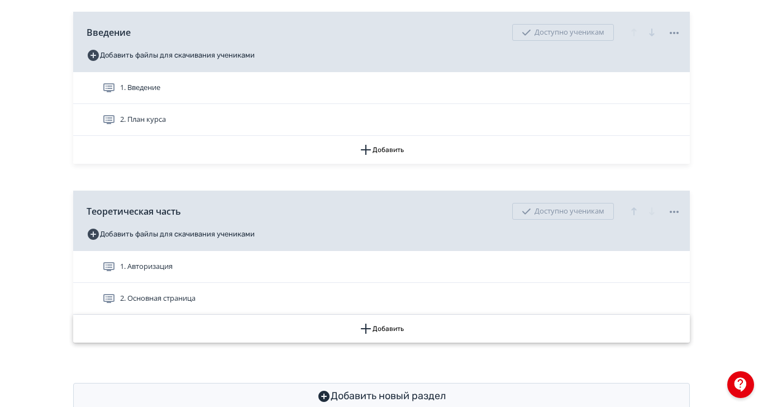
scroll to position [299, 0]
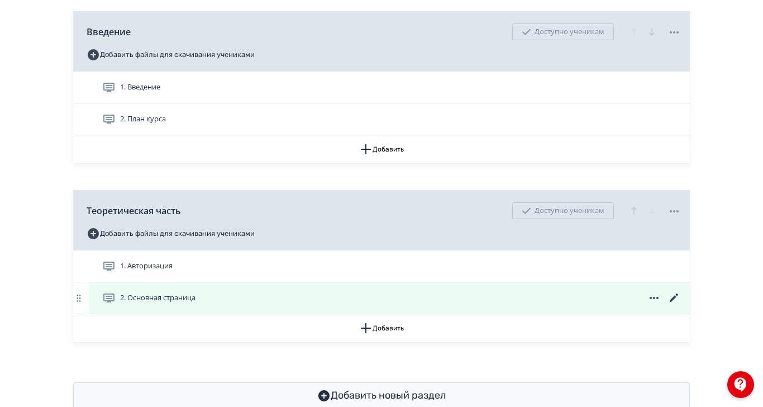
click at [681, 304] on icon at bounding box center [673, 297] width 13 height 13
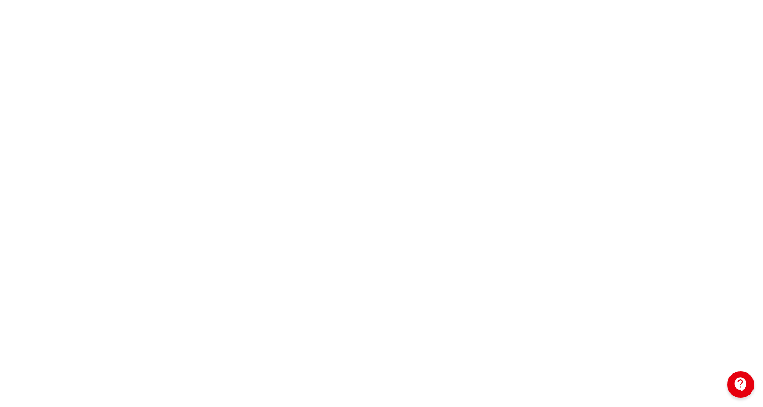
scroll to position [200, 0]
